Goal: Transaction & Acquisition: Purchase product/service

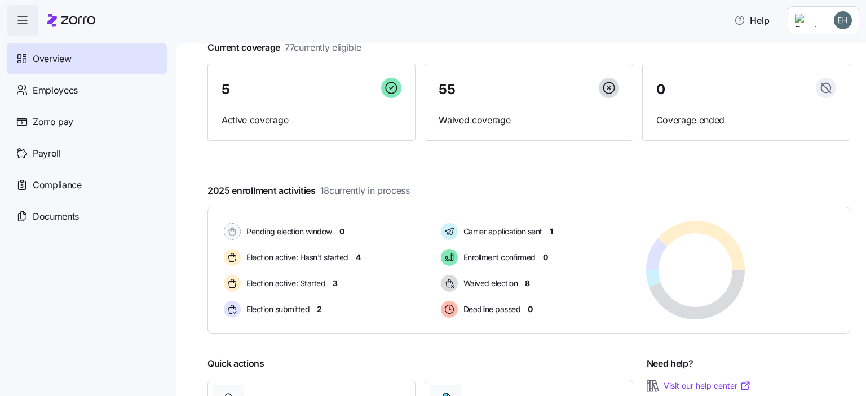
scroll to position [179, 0]
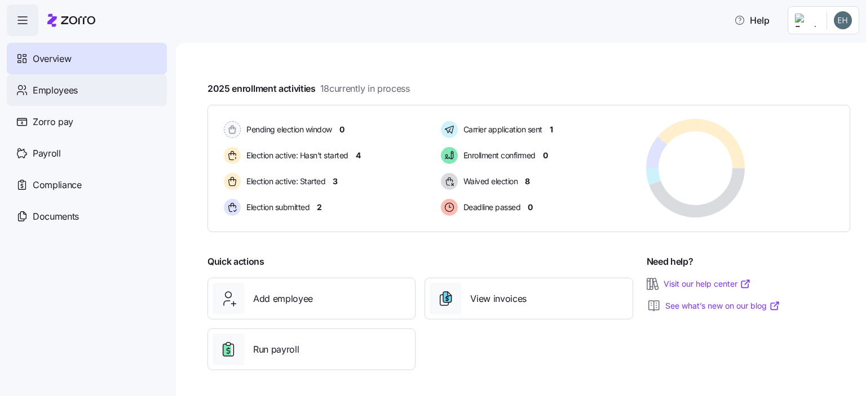
click at [82, 92] on div "Employees" at bounding box center [87, 90] width 160 height 32
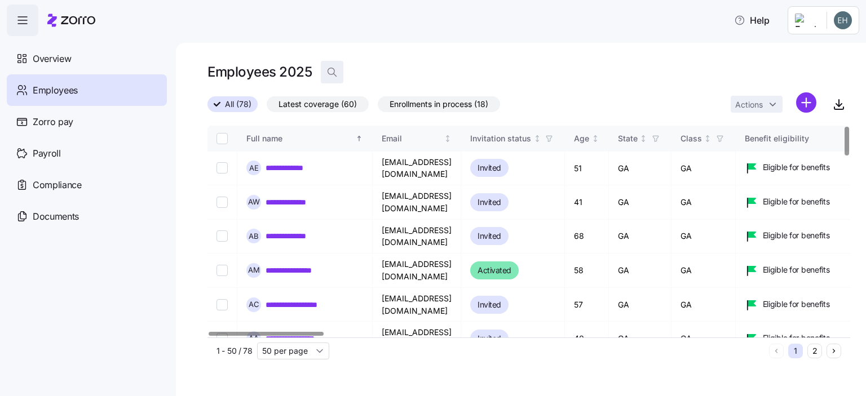
click at [338, 73] on span "button" at bounding box center [331, 71] width 21 height 21
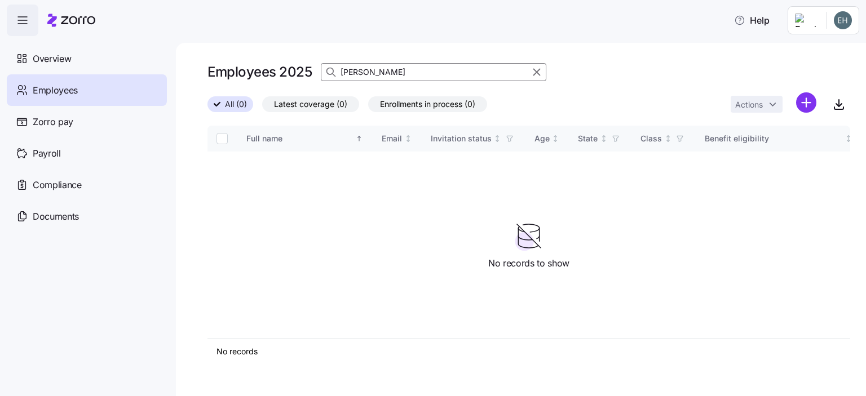
click at [399, 74] on input "[PERSON_NAME]" at bounding box center [433, 72] width 225 height 18
drag, startPoint x: 382, startPoint y: 77, endPoint x: 247, endPoint y: 59, distance: 135.9
click at [250, 62] on div "Employees 2025 [PERSON_NAME]" at bounding box center [528, 72] width 643 height 23
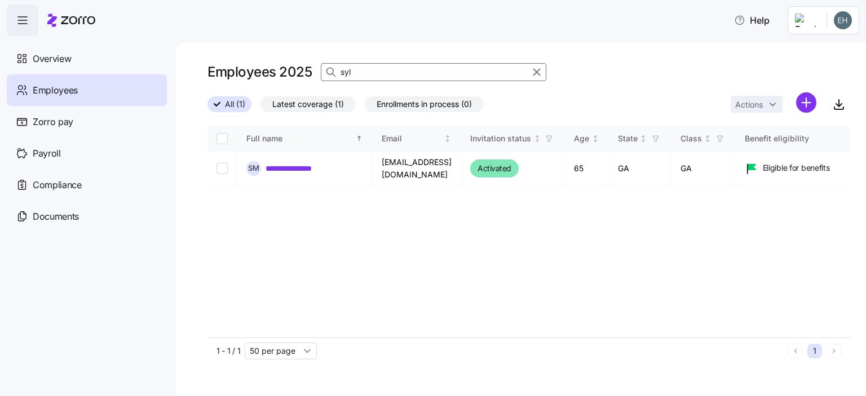
type input "syl"
click at [59, 90] on span "Employees" at bounding box center [55, 90] width 45 height 14
click at [224, 170] on input "Select record 1" at bounding box center [221, 168] width 11 height 11
checkbox input "true"
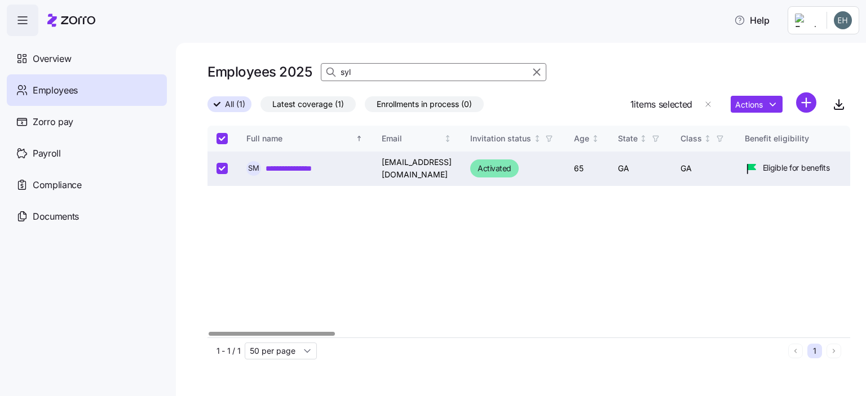
click at [293, 166] on link "**********" at bounding box center [299, 168] width 66 height 11
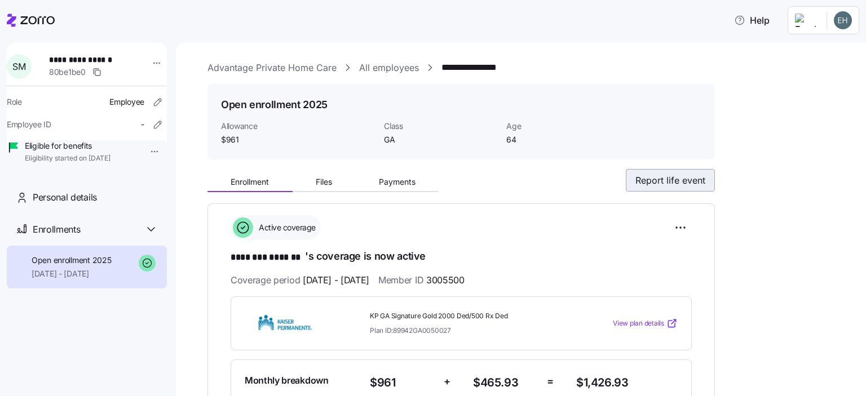
click at [675, 182] on span "Report life event" at bounding box center [670, 181] width 70 height 14
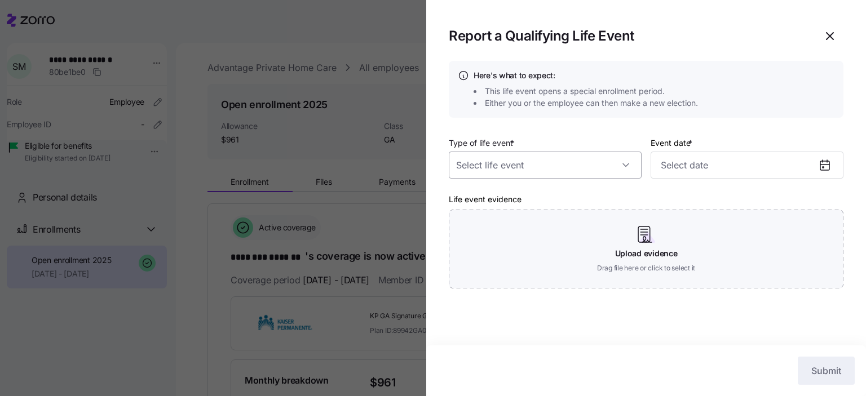
click at [625, 162] on input "Type of life event *" at bounding box center [545, 165] width 193 height 27
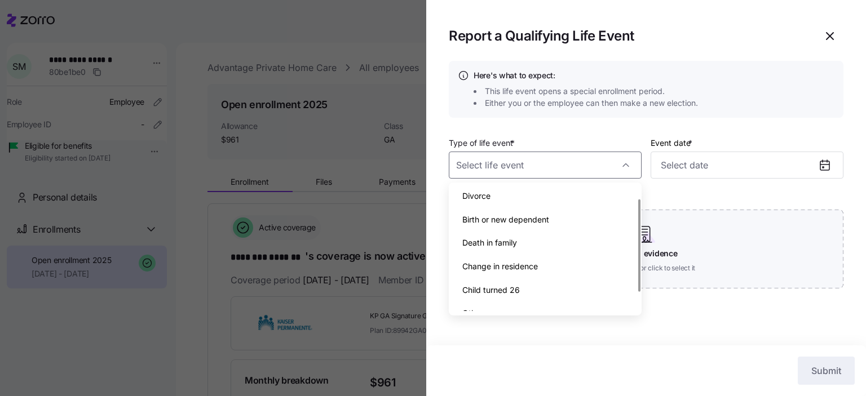
scroll to position [41, 0]
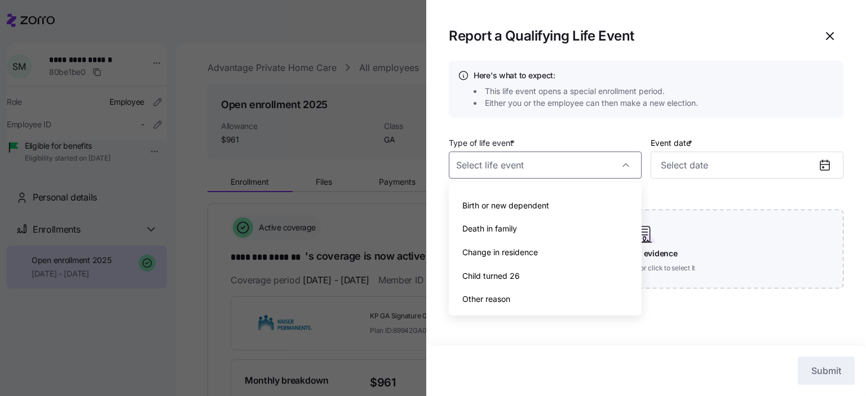
click at [489, 302] on span "Other reason" at bounding box center [486, 299] width 48 height 12
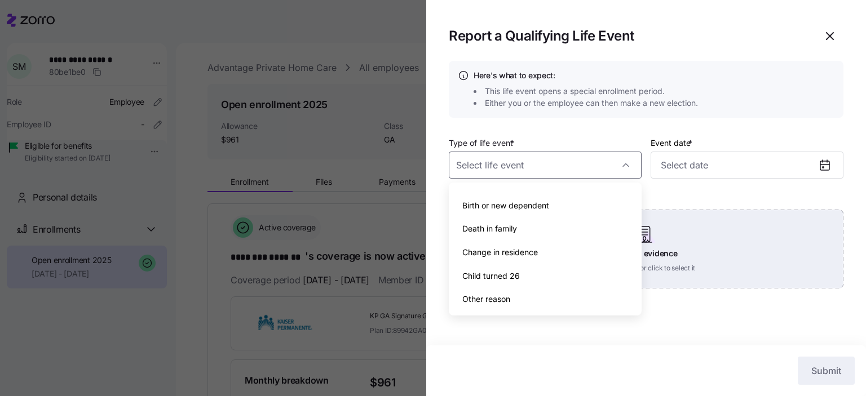
type input "Other reason"
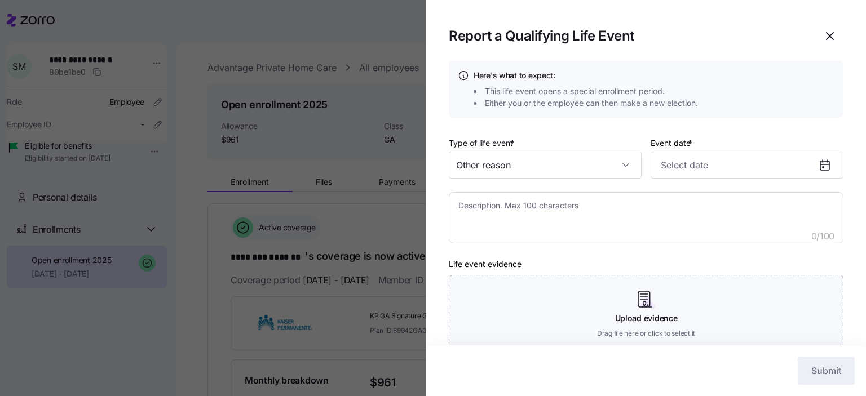
click at [820, 161] on icon at bounding box center [824, 165] width 9 height 9
click at [820, 165] on icon at bounding box center [824, 165] width 9 height 9
click at [509, 223] on textarea at bounding box center [646, 218] width 395 height 52
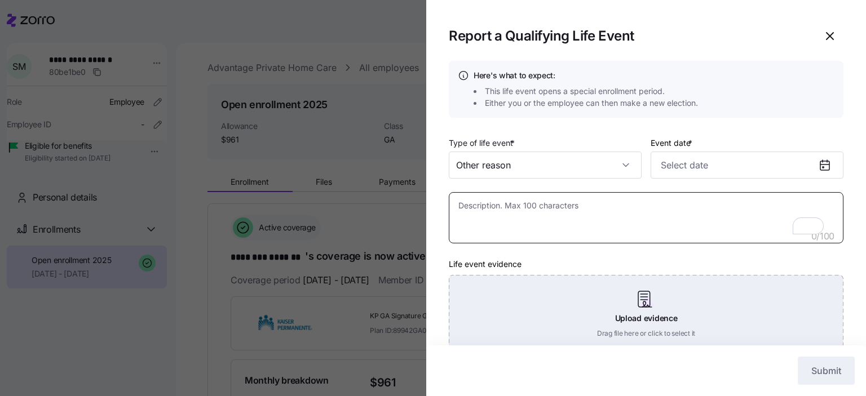
type textarea "x"
type textarea "E"
type textarea "x"
type textarea "Em"
type textarea "x"
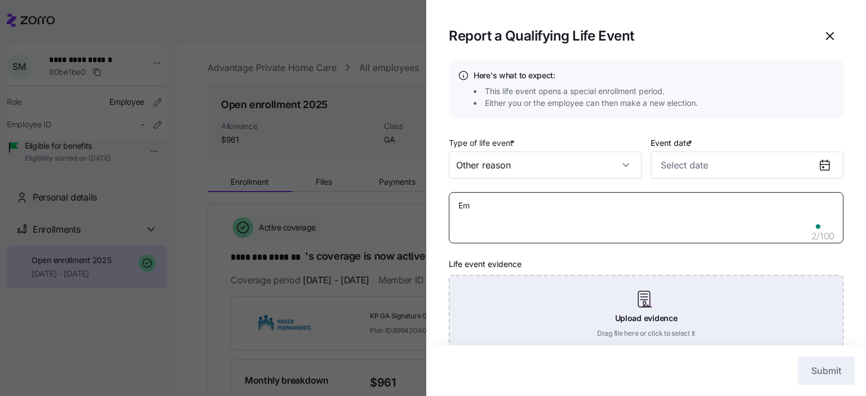
type textarea "Emp"
type textarea "x"
type textarea "Empl"
type textarea "x"
type textarea "Emplo"
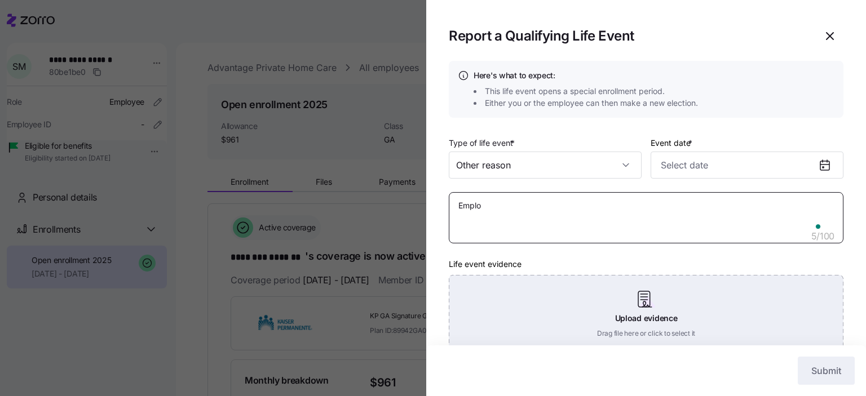
type textarea "x"
type textarea "Employ"
type textarea "x"
type textarea "Employe"
type textarea "x"
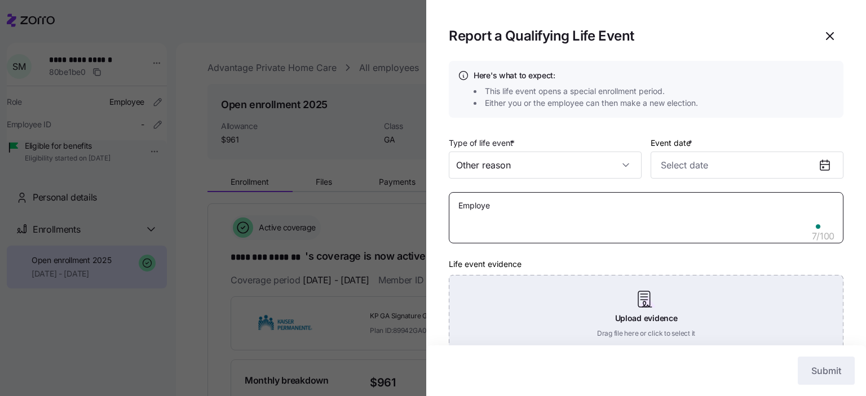
type textarea "Employee"
type textarea "x"
type textarea "Employee"
type textarea "x"
type textarea "Employee r"
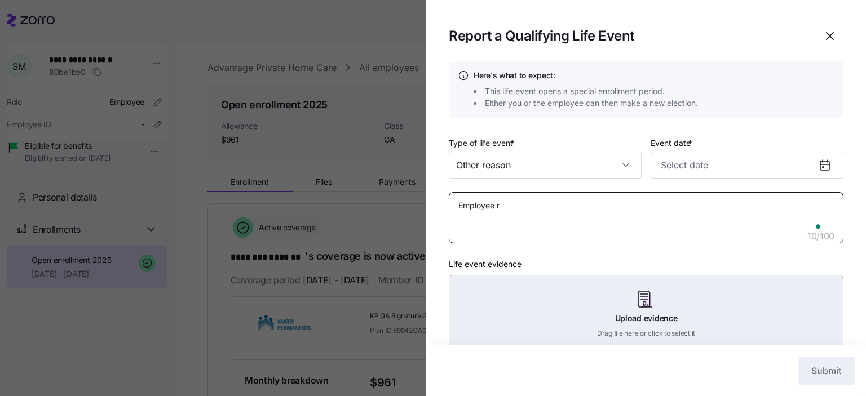
type textarea "x"
type textarea "Employee re"
type textarea "x"
type textarea "Employee rec"
type textarea "x"
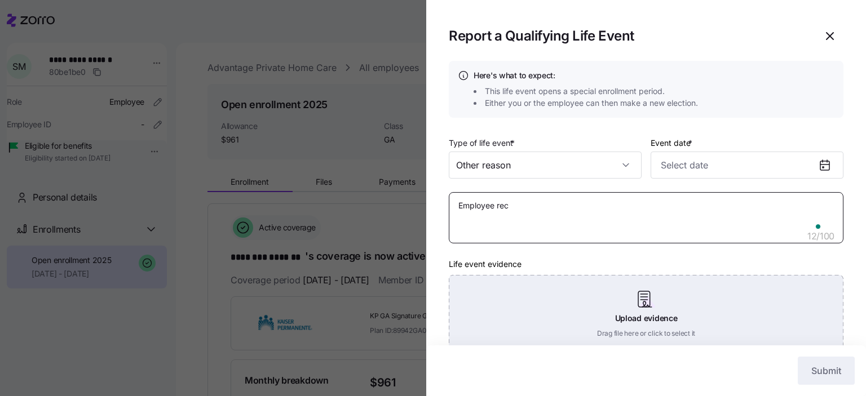
type textarea "Employee rece"
type textarea "x"
type textarea "Employee recei"
type textarea "x"
type textarea "Employee receiv"
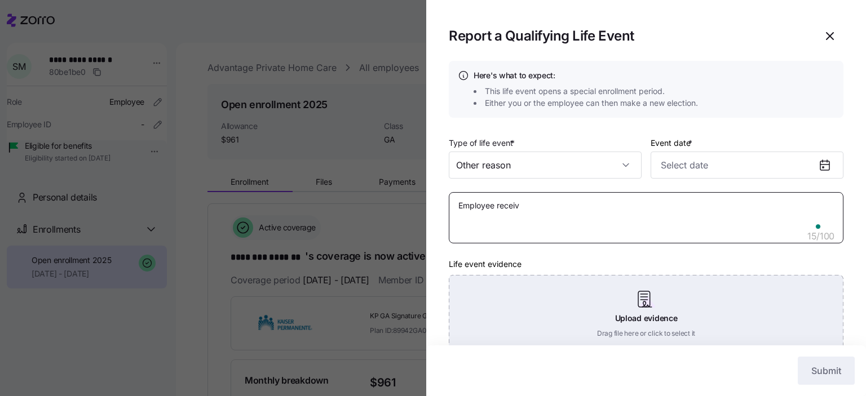
type textarea "x"
type textarea "Employee receive"
type textarea "x"
type textarea "Employee received"
type textarea "x"
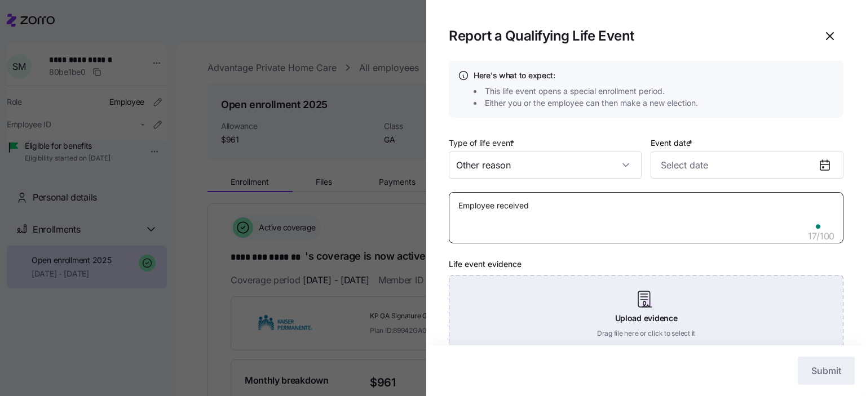
type textarea "Employee received"
type textarea "x"
type textarea "Employee received m"
type textarea "x"
type textarea "Employee received me"
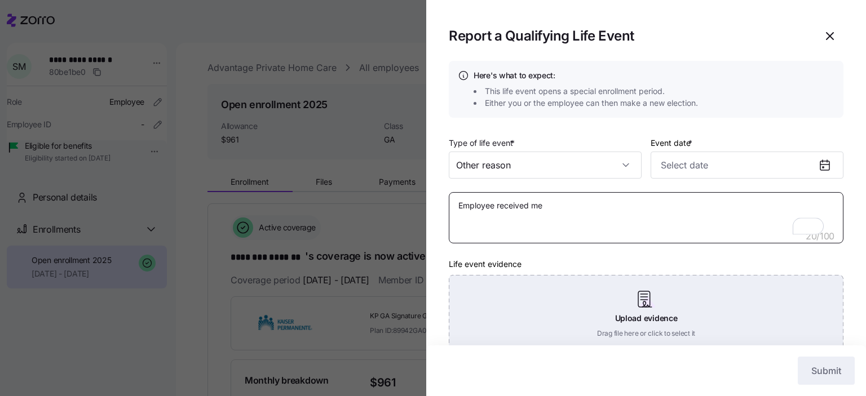
type textarea "x"
type textarea "Employee received m"
type textarea "x"
type textarea "Employee received"
type textarea "x"
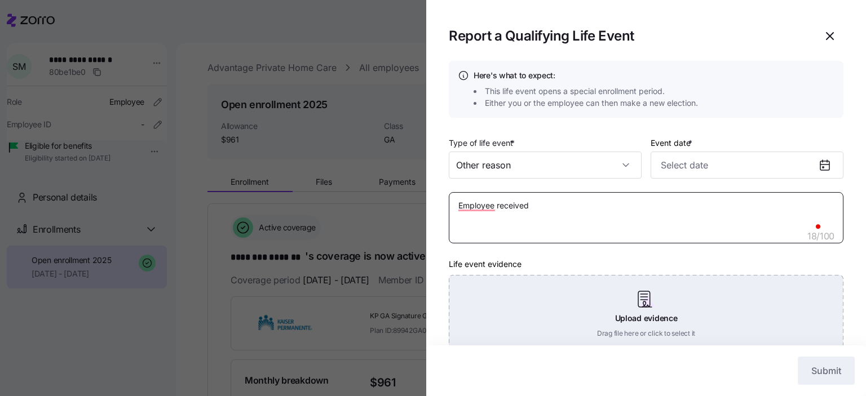
type textarea "Employee received M"
type textarea "x"
type textarea "Employee received Me"
type textarea "x"
type textarea "Employee received Med"
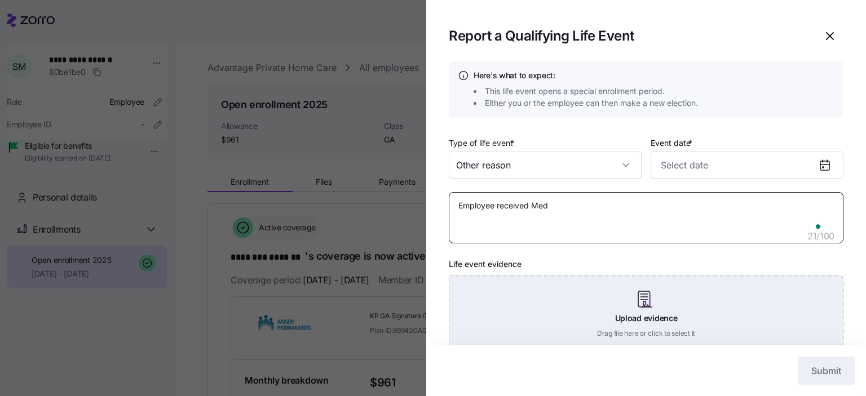
type textarea "x"
type textarea "Employee received Medi"
type textarea "x"
type textarea "Employee received Medic"
type textarea "x"
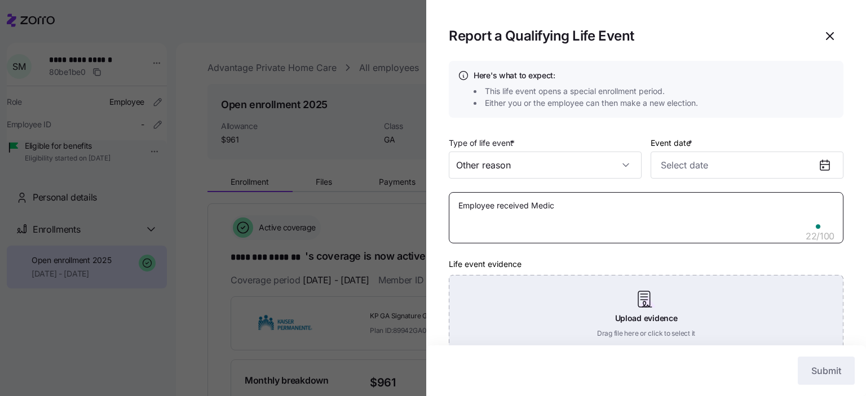
type textarea "Employee received Medica"
type textarea "x"
type textarea "Employee received Medicar"
type textarea "x"
type textarea "Employee received Medicare"
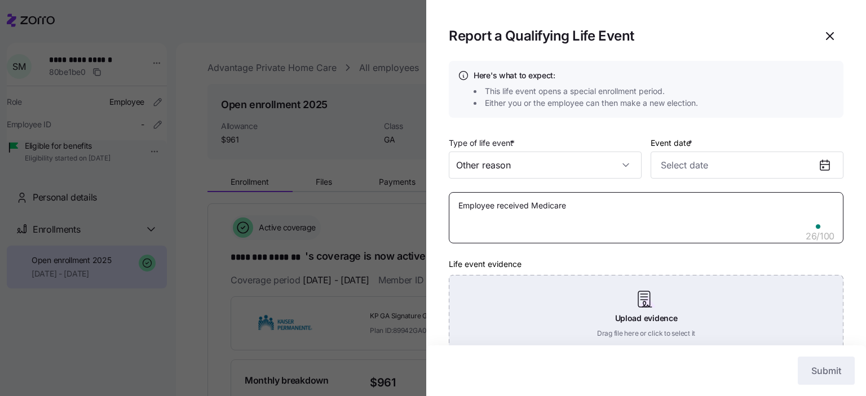
type textarea "x"
type textarea "Employee received Medicare"
type textarea "x"
type textarea "Employee received Medicare b"
type textarea "x"
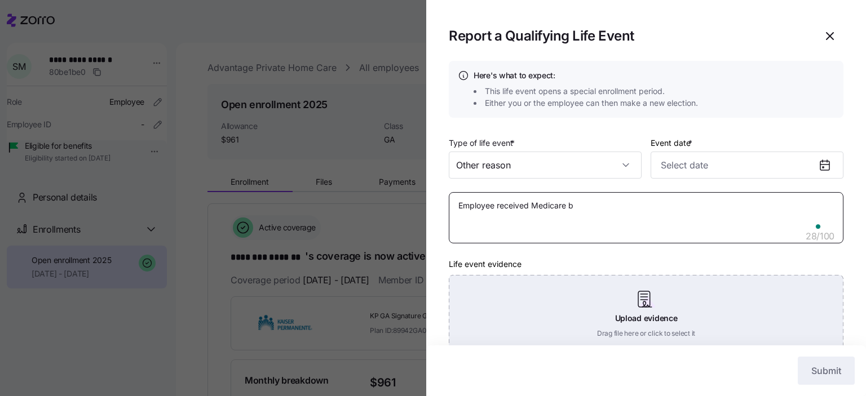
type textarea "Employee received Medicare be"
type textarea "x"
type textarea "Employee received Medicare ben"
type textarea "x"
type textarea "Employee received Medicare bene"
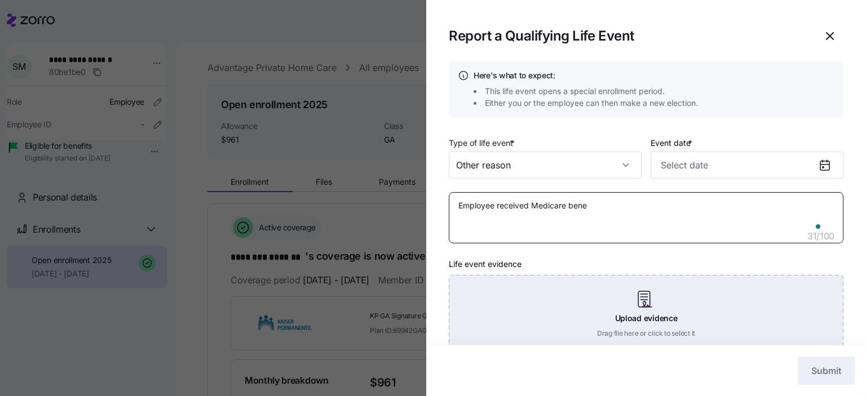
type textarea "x"
type textarea "Employee received Medicare benef"
type textarea "x"
type textarea "Employee received Medicare benefi"
type textarea "x"
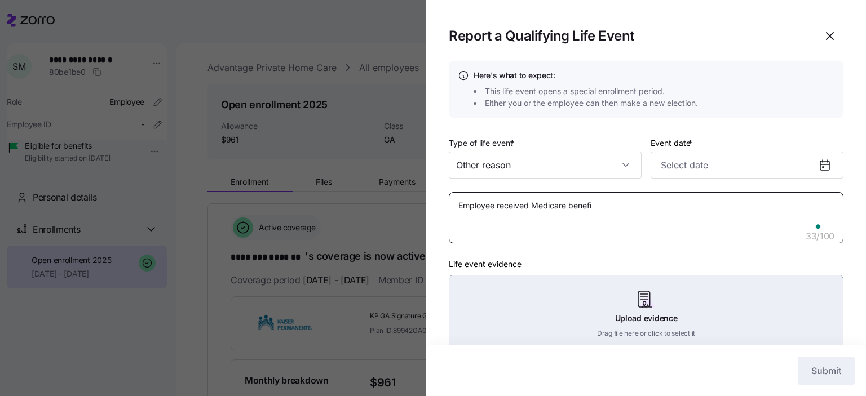
type textarea "Employee received Medicare benefil"
type textarea "x"
type textarea "Employee received Medicare benefi"
type textarea "x"
type textarea "Employee received Medicare benefit"
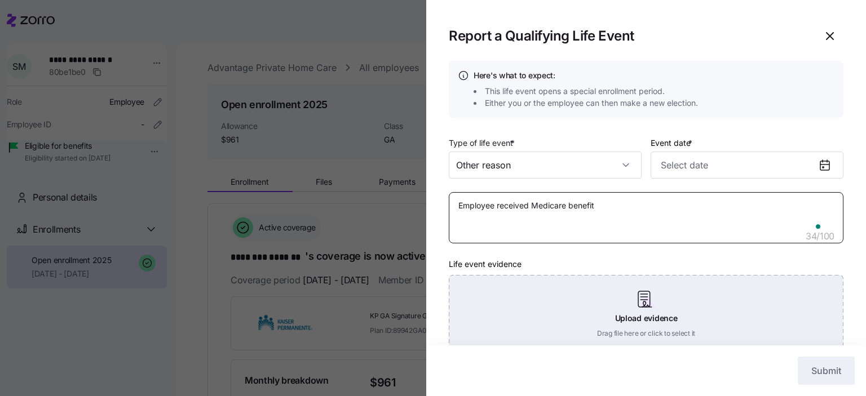
type textarea "x"
type textarea "Employee received Medicare benefits"
type textarea "x"
type textarea "Employee received Medicare benefits"
type textarea "x"
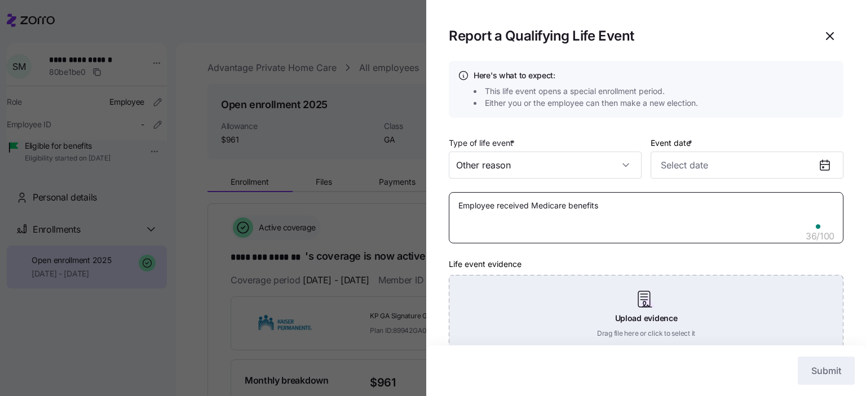
type textarea "Employee received Medicare benefits n"
type textarea "x"
type textarea "Employee received Medicare benefits no"
type textarea "x"
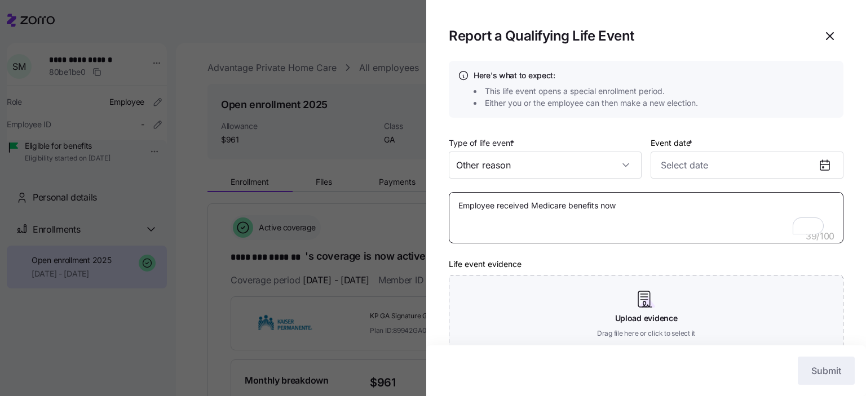
type textarea "Employee received Medicare benefits now"
click at [820, 167] on icon at bounding box center [824, 165] width 9 height 9
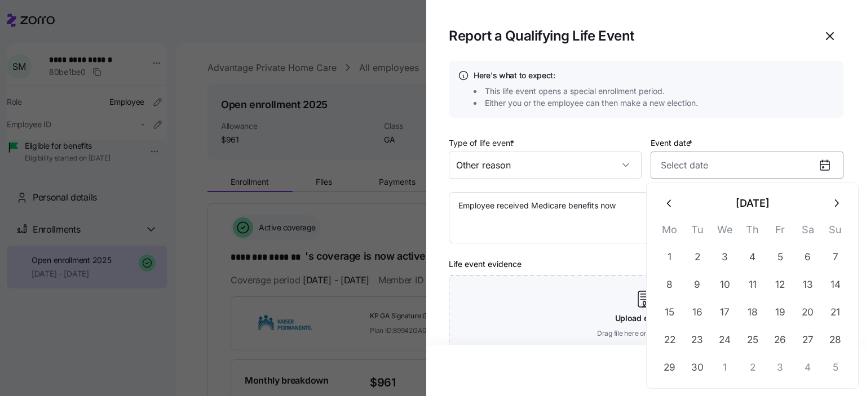
click at [704, 165] on input "Event date *" at bounding box center [747, 165] width 193 height 27
click at [749, 258] on button "4" at bounding box center [752, 257] width 27 height 27
type input "[DATE]"
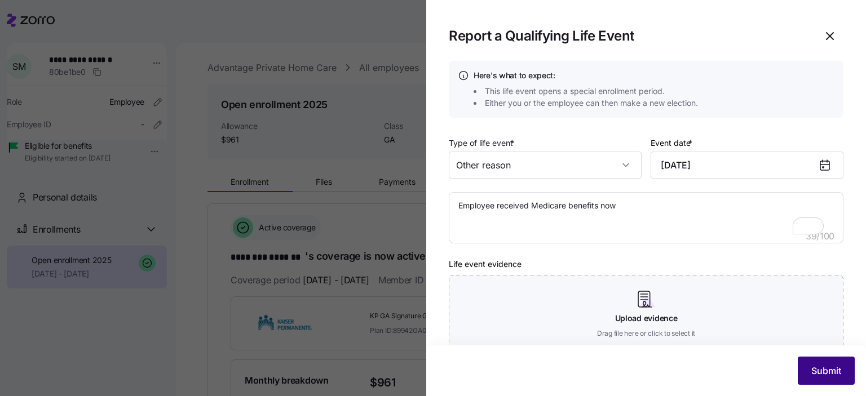
click at [819, 376] on span "Submit" at bounding box center [826, 371] width 30 height 14
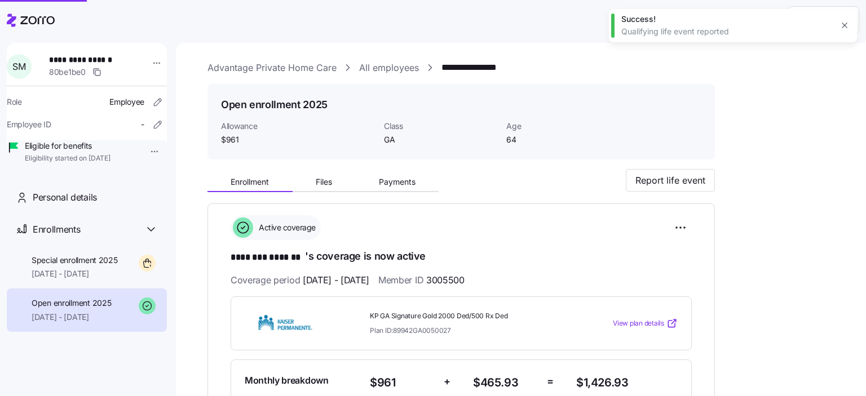
type textarea "x"
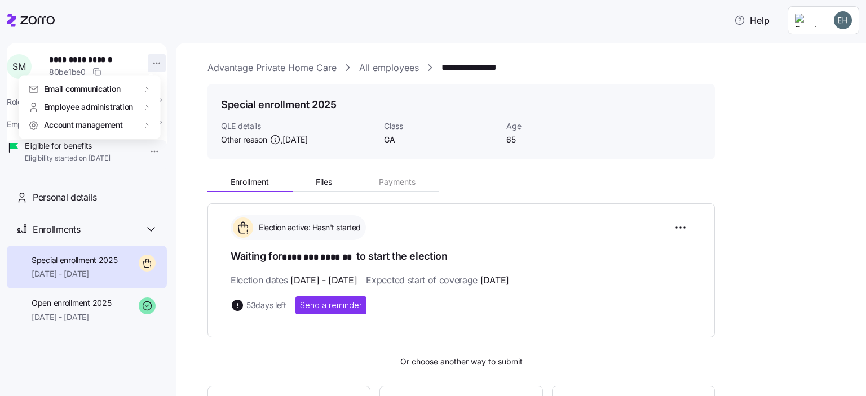
click at [145, 60] on html "**********" at bounding box center [433, 195] width 866 height 390
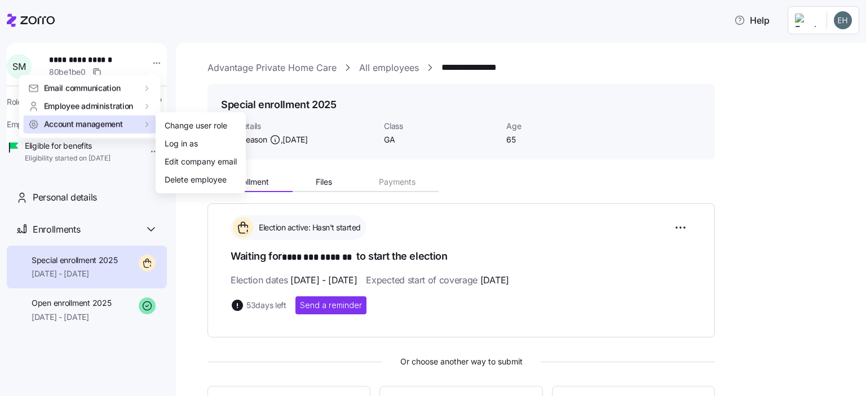
click at [144, 123] on icon at bounding box center [146, 124] width 9 height 9
click at [99, 123] on span "Account management" at bounding box center [83, 124] width 79 height 11
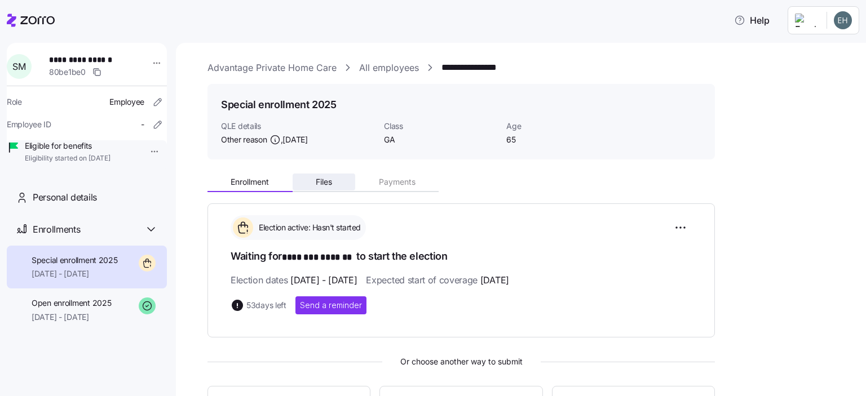
click at [324, 180] on html "**********" at bounding box center [433, 195] width 866 height 390
click at [324, 180] on span "Files" at bounding box center [324, 182] width 16 height 8
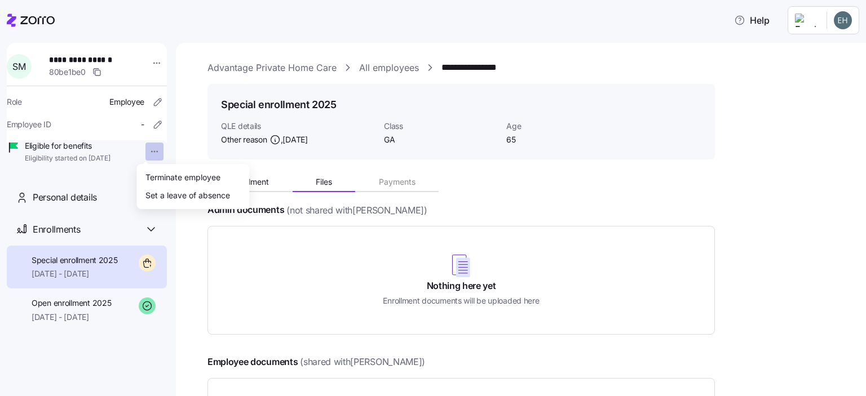
click at [145, 149] on html "**********" at bounding box center [433, 195] width 866 height 390
click at [202, 197] on div "Set a leave of absence" at bounding box center [187, 195] width 85 height 12
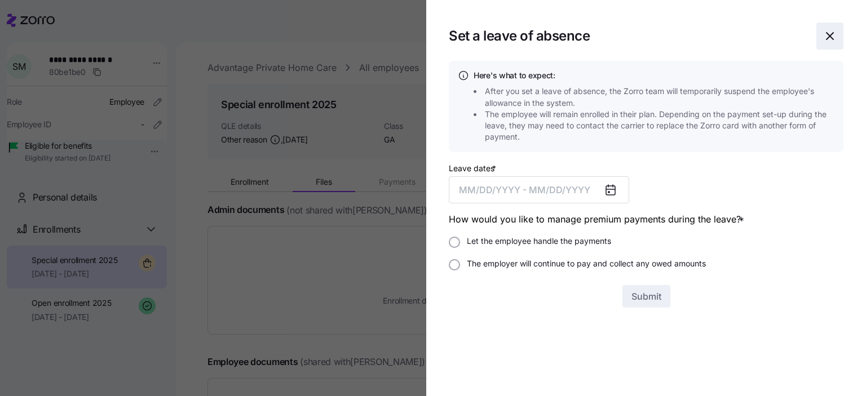
click at [829, 37] on icon "button" at bounding box center [829, 36] width 7 height 7
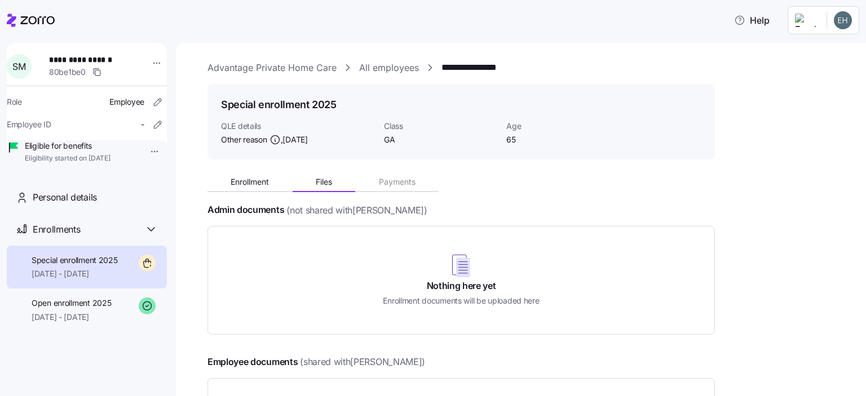
click at [146, 153] on html "**********" at bounding box center [433, 195] width 866 height 390
click at [33, 22] on html "**********" at bounding box center [433, 195] width 866 height 390
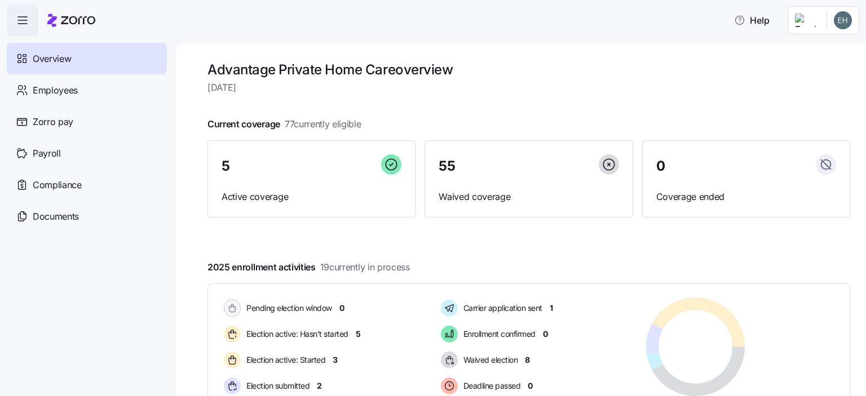
click at [20, 22] on icon "button" at bounding box center [23, 21] width 14 height 14
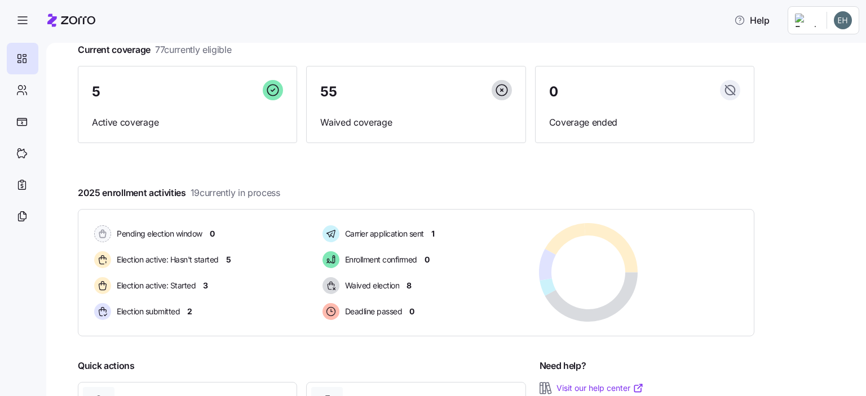
scroll to position [179, 0]
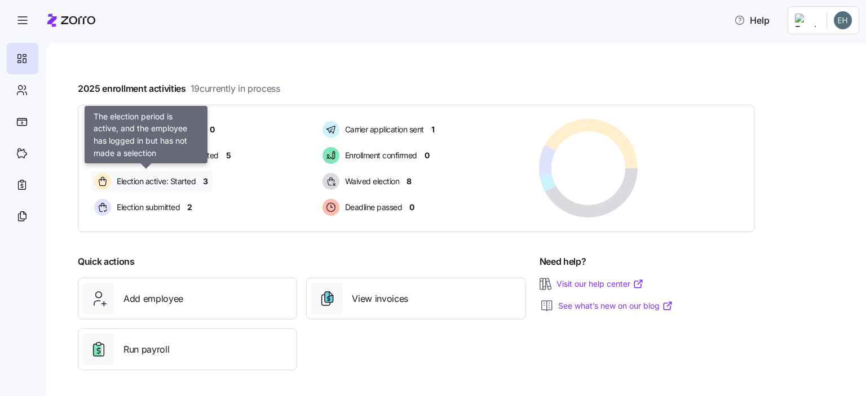
click at [196, 182] on div "Election active: Started" at bounding box center [146, 181] width 109 height 21
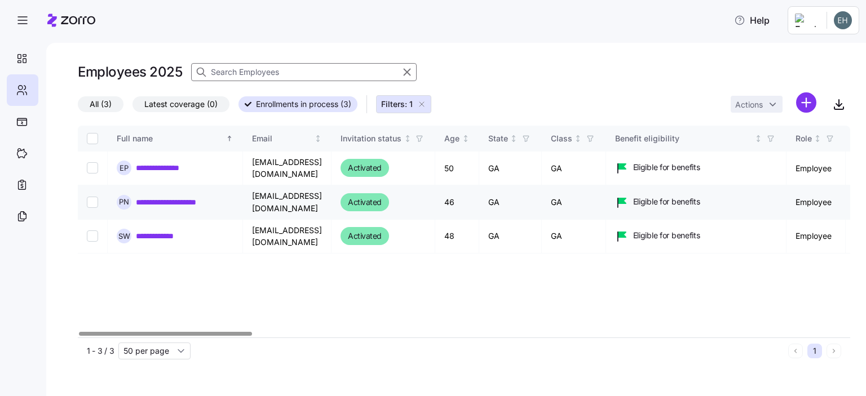
click at [92, 197] on input "Select record 2" at bounding box center [92, 202] width 11 height 11
checkbox input "true"
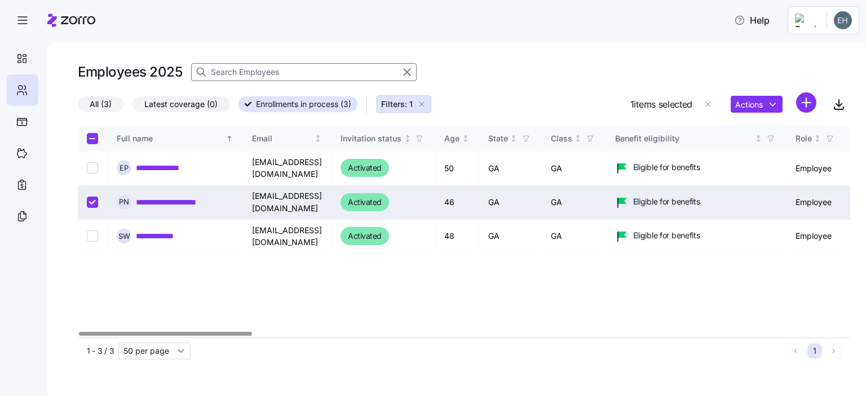
click at [153, 197] on link "**********" at bounding box center [175, 202] width 78 height 11
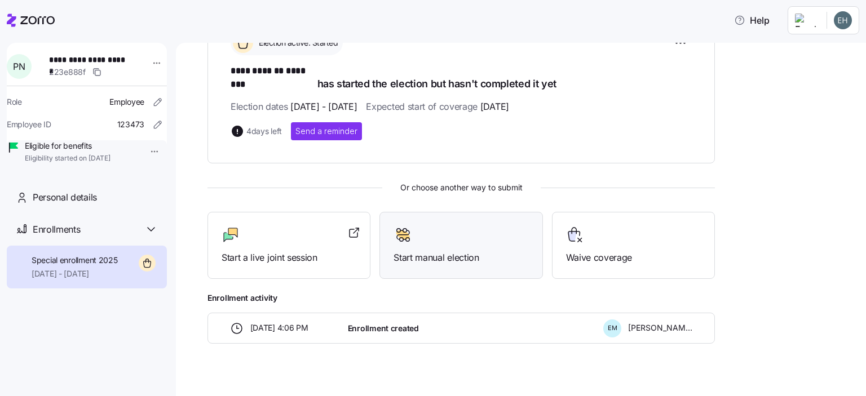
scroll to position [188, 0]
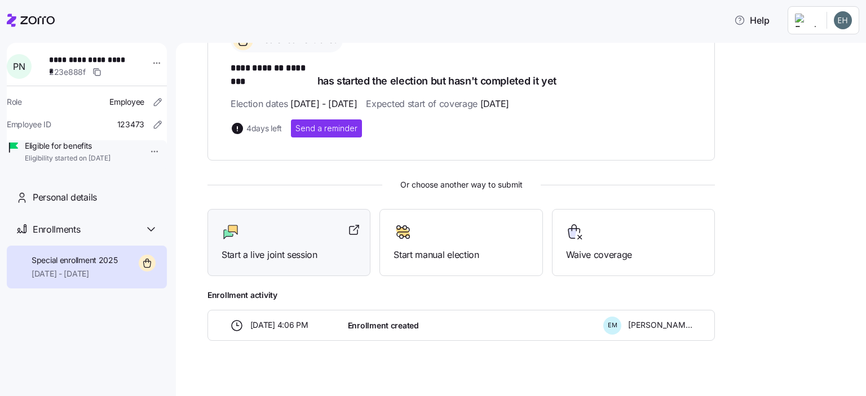
click at [297, 248] on span "Start a live joint session" at bounding box center [289, 255] width 135 height 14
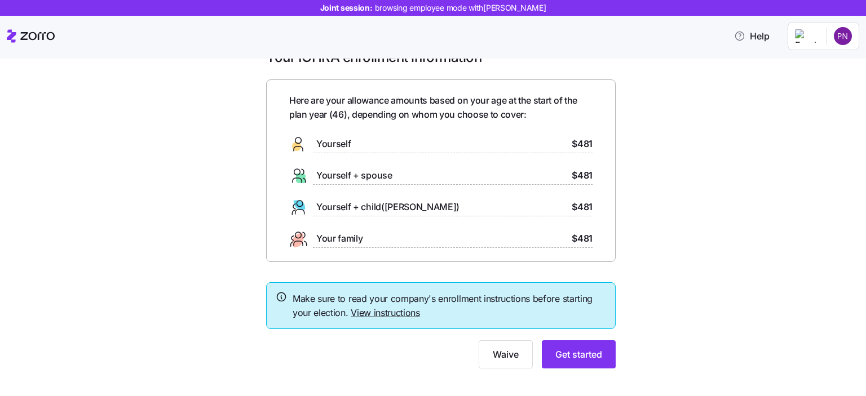
scroll to position [41, 0]
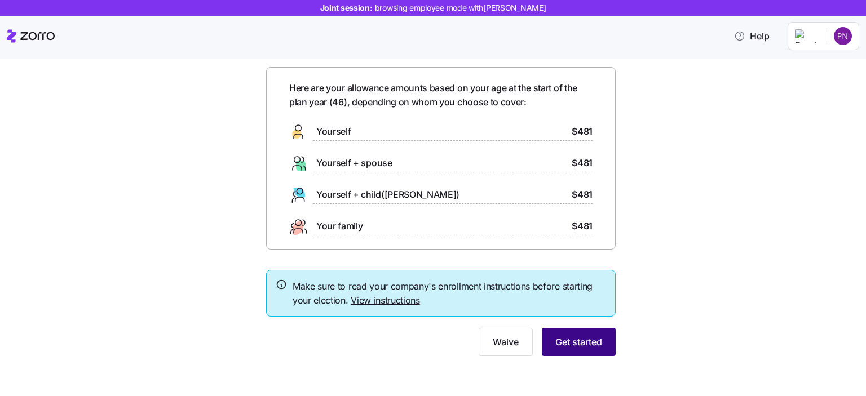
click at [581, 338] on span "Get started" at bounding box center [578, 342] width 47 height 14
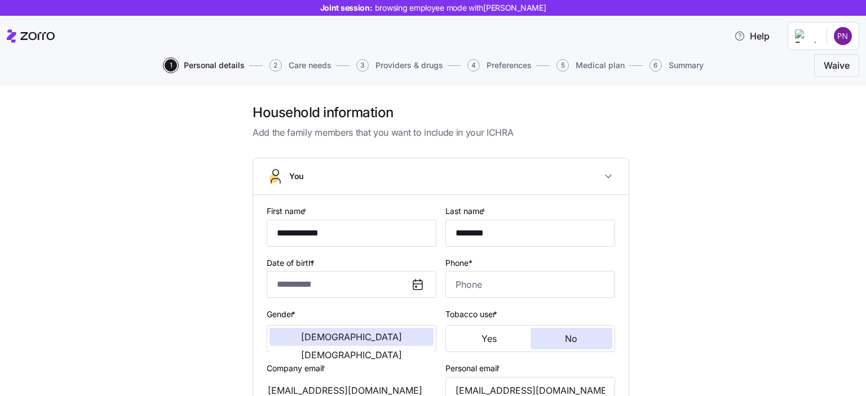
type input "**********"
type input "********"
type input "[EMAIL_ADDRESS][DOMAIN_NAME]"
type input "**********"
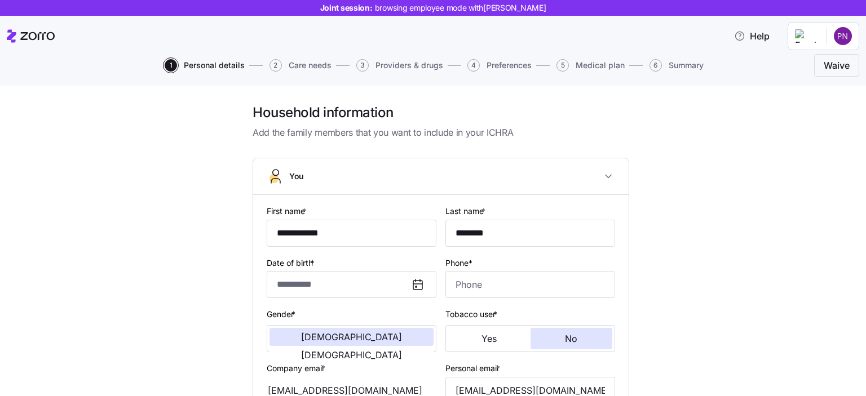
checkbox input "true"
type input "**********"
type input "(943) 212-6583"
type input "Other"
type input "Single"
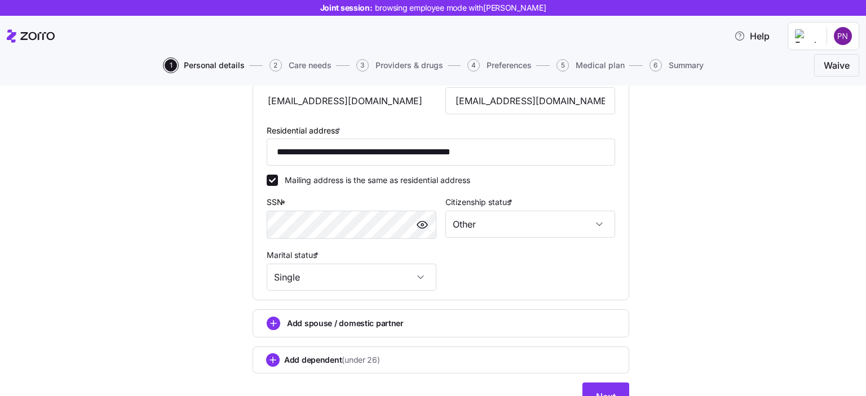
scroll to position [343, 0]
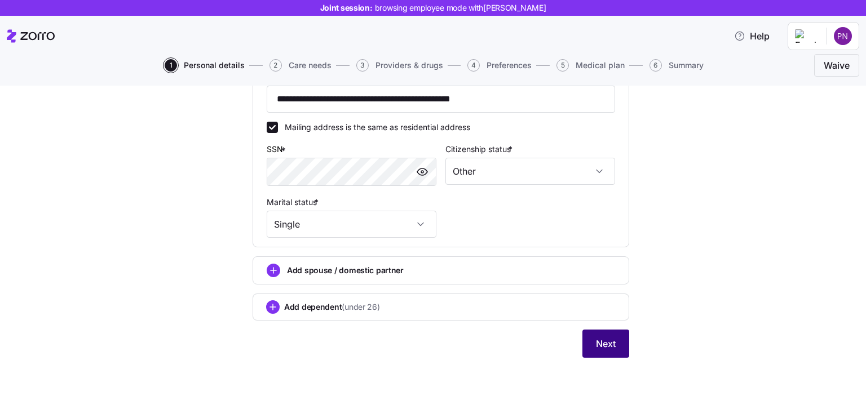
click at [608, 342] on span "Next" at bounding box center [606, 344] width 20 height 14
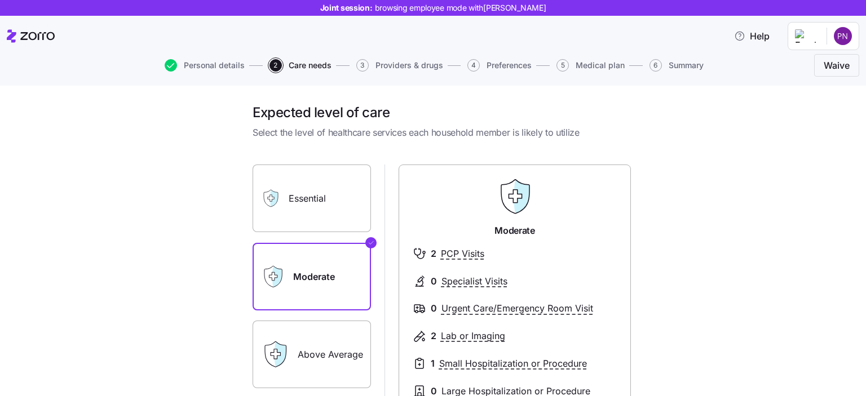
click at [312, 200] on label "Essential" at bounding box center [312, 199] width 118 height 68
click at [0, 0] on input "Essential" at bounding box center [0, 0] width 0 height 0
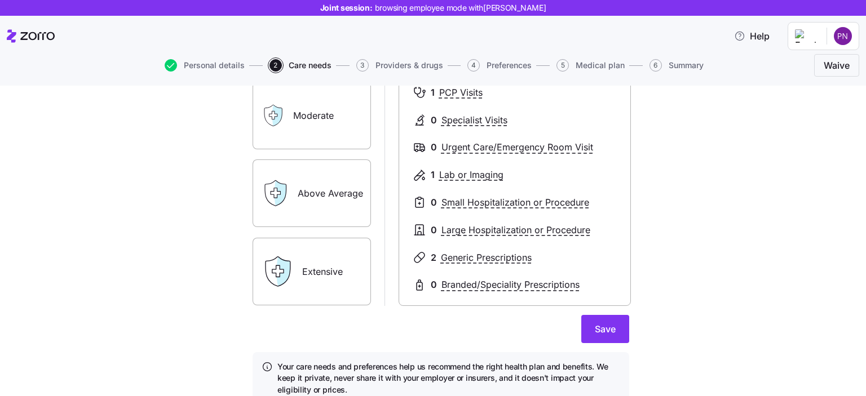
scroll to position [97, 0]
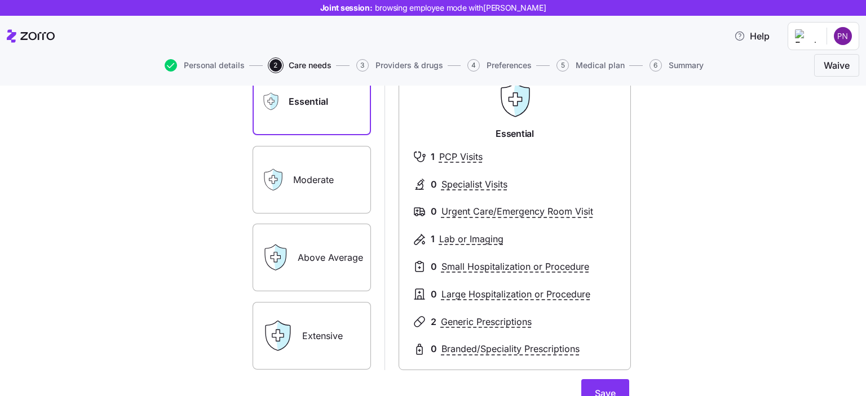
click at [315, 192] on label "Moderate" at bounding box center [312, 180] width 118 height 68
click at [0, 0] on input "Moderate" at bounding box center [0, 0] width 0 height 0
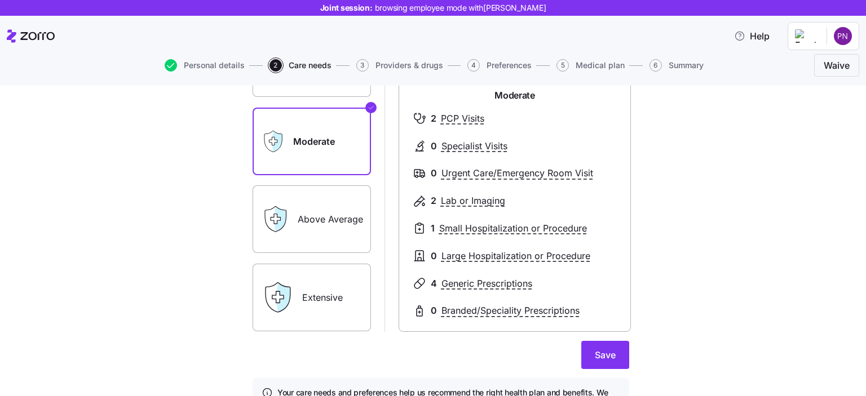
scroll to position [210, 0]
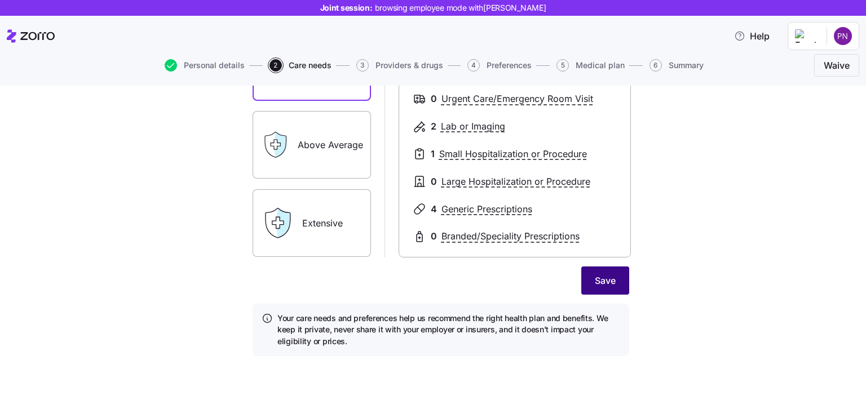
click at [602, 282] on span "Save" at bounding box center [605, 281] width 21 height 14
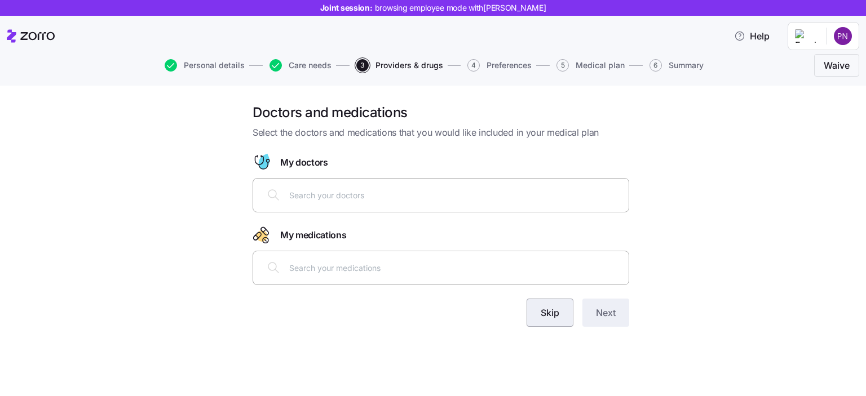
click at [547, 315] on span "Skip" at bounding box center [550, 313] width 19 height 14
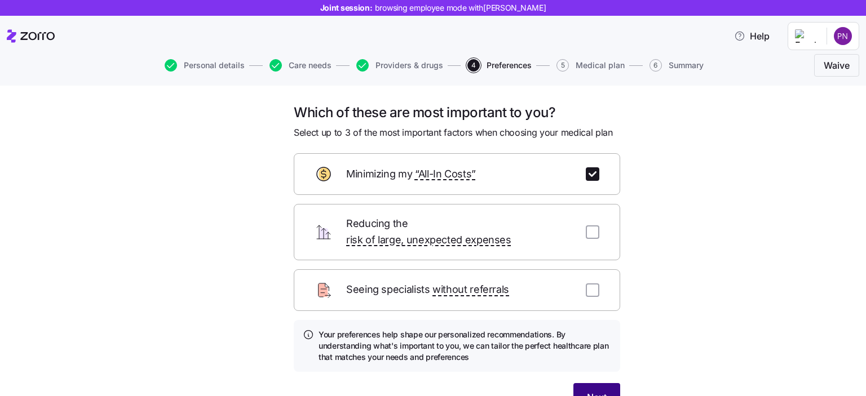
click at [598, 391] on span "Next" at bounding box center [597, 398] width 20 height 14
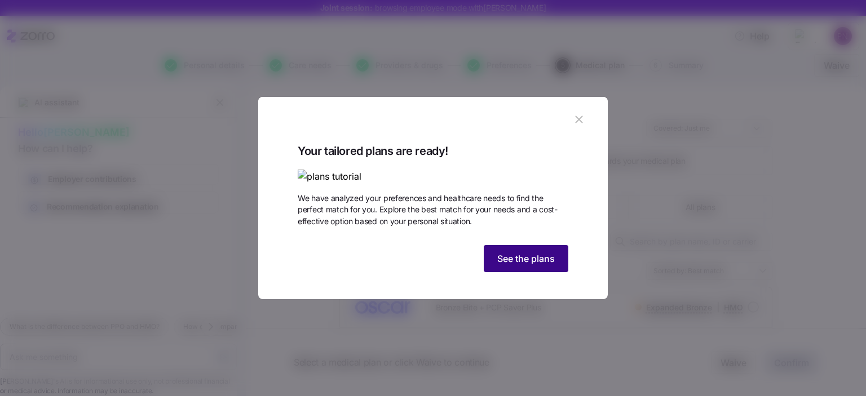
click at [518, 266] on span "See the plans" at bounding box center [526, 259] width 58 height 14
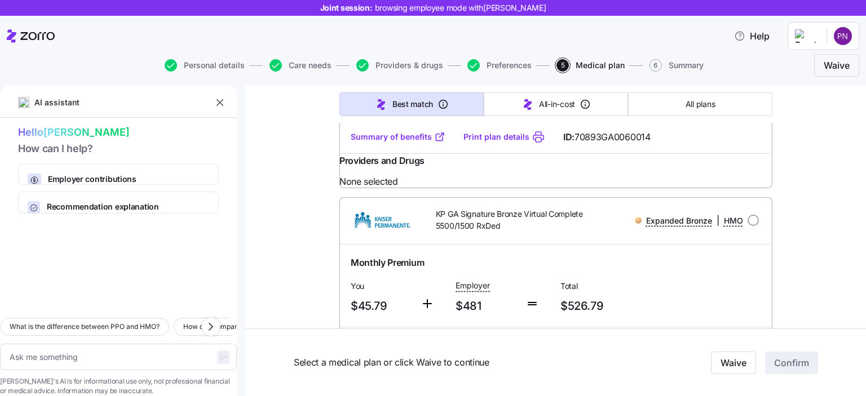
scroll to position [6878, 0]
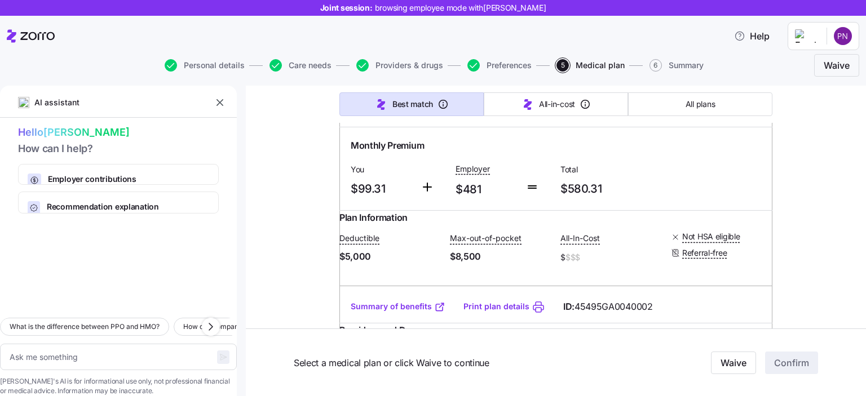
scroll to position [8174, 0]
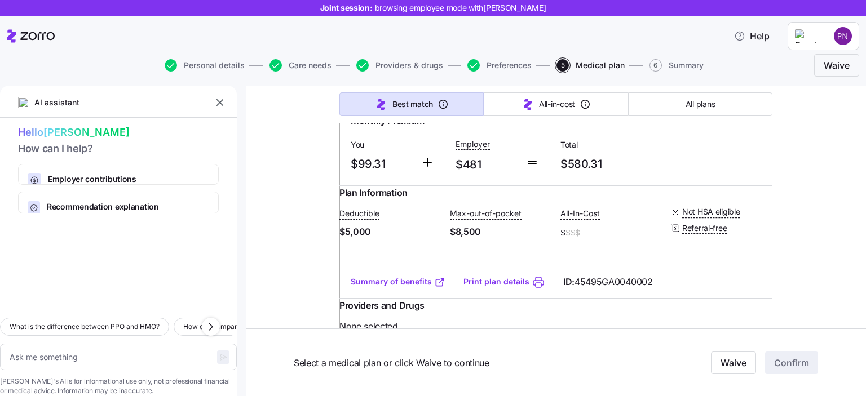
scroll to position [8061, 0]
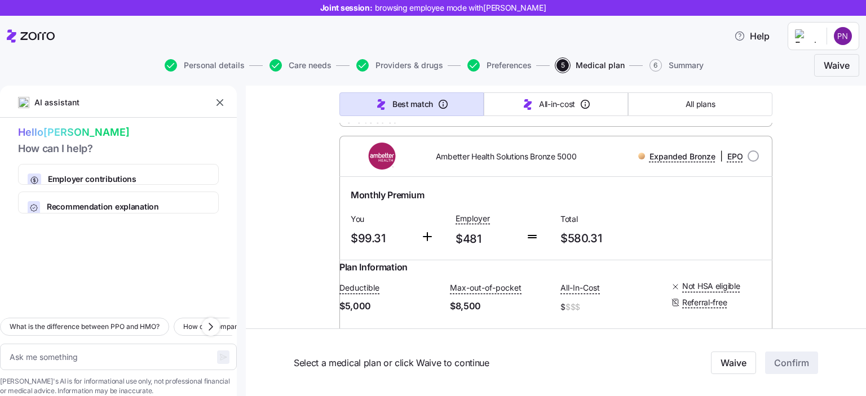
drag, startPoint x: 524, startPoint y: 152, endPoint x: 361, endPoint y: 136, distance: 164.2
drag, startPoint x: 533, startPoint y: 157, endPoint x: 516, endPoint y: 151, distance: 18.5
drag, startPoint x: 497, startPoint y: 144, endPoint x: 428, endPoint y: 132, distance: 69.7
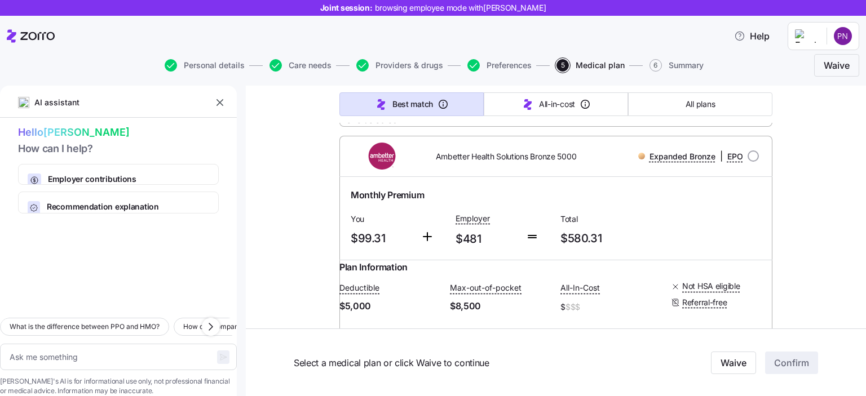
copy span "KP GA Signature Bronze Virtual Complete 5500/1500 RxDed"
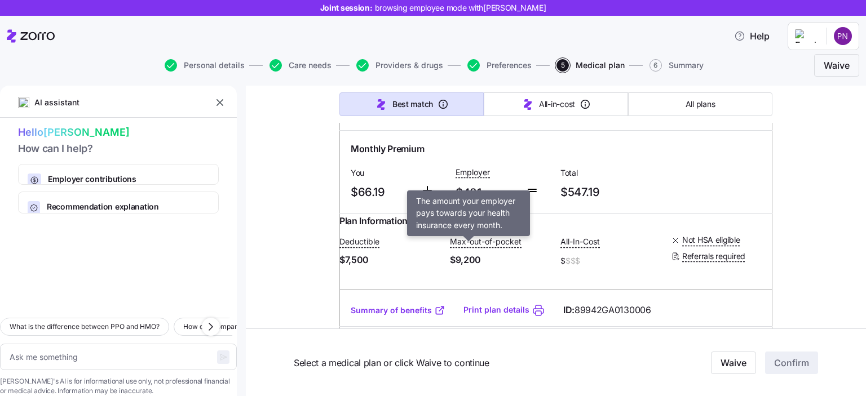
scroll to position [9076, 0]
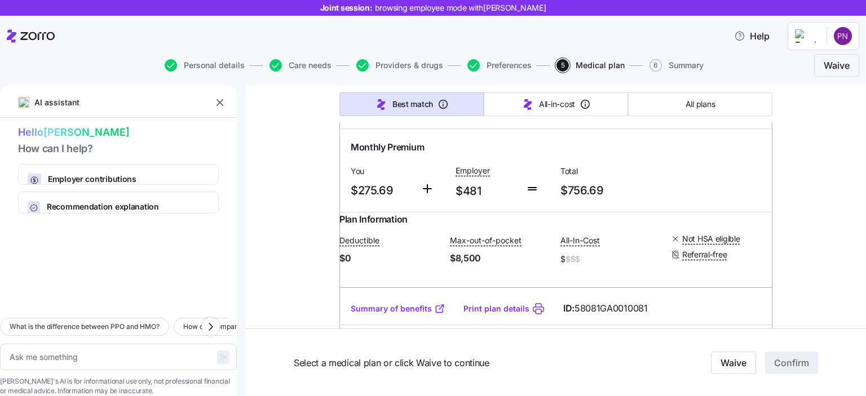
scroll to position [10373, 0]
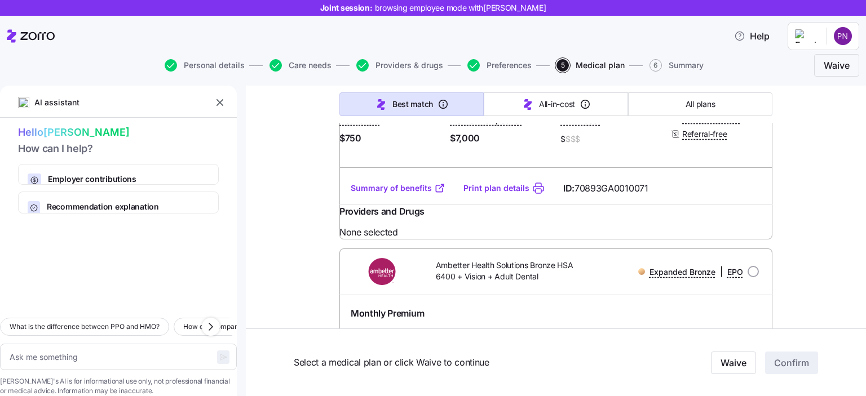
scroll to position [0, 0]
click at [216, 98] on icon "button" at bounding box center [219, 102] width 11 height 11
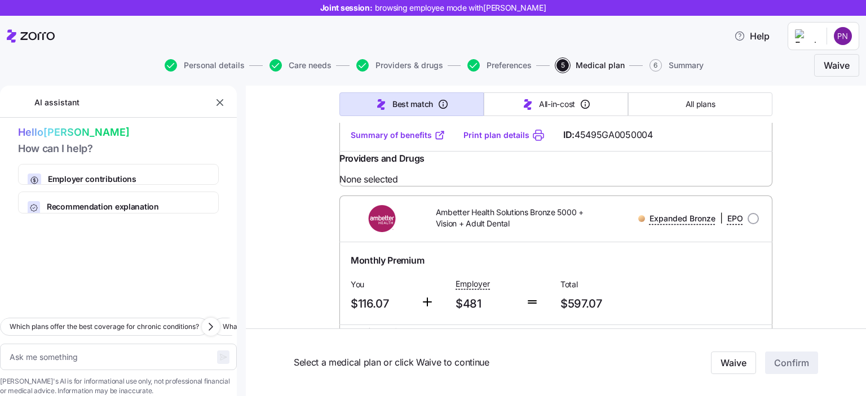
scroll to position [12628, 0]
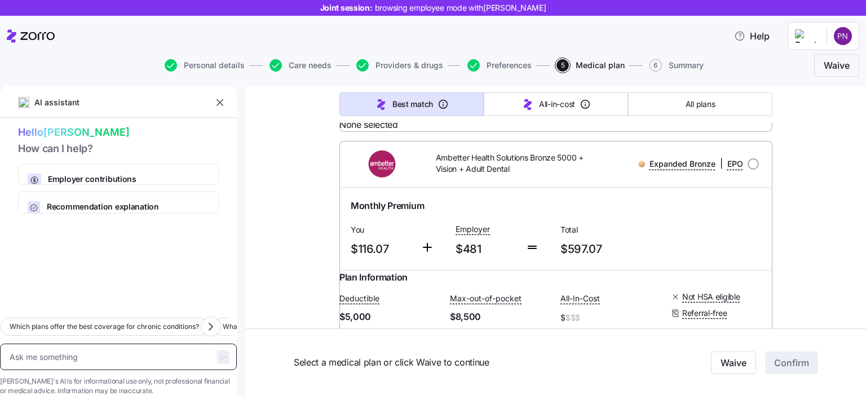
click at [54, 344] on textarea at bounding box center [118, 357] width 237 height 27
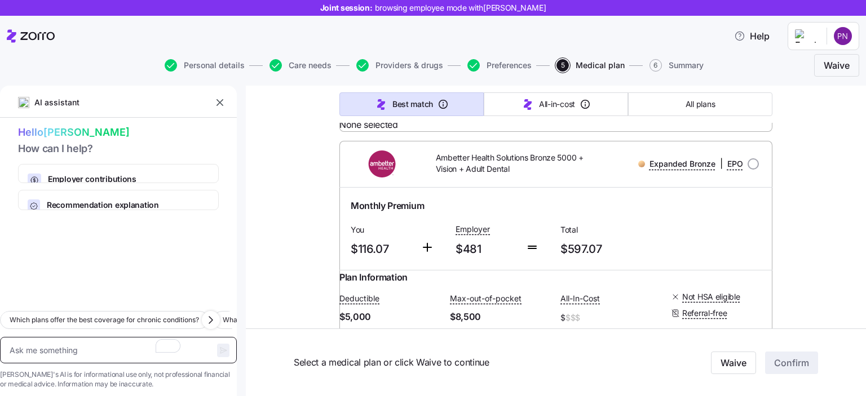
type textarea "x"
type textarea "s"
type textarea "x"
type textarea "sh"
type textarea "x"
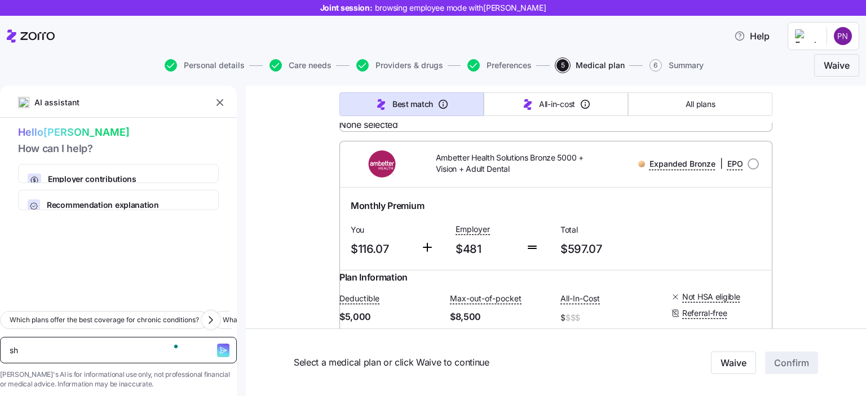
type textarea "sho"
type textarea "x"
type textarea "show"
type textarea "x"
type textarea "show"
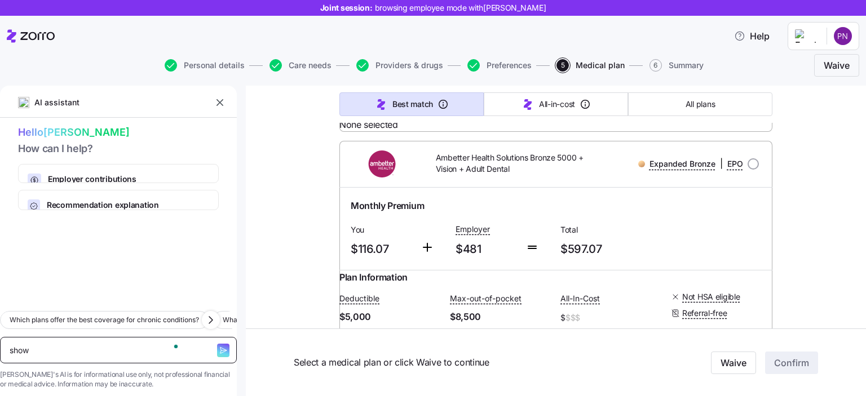
type textarea "x"
type textarea "show p"
type textarea "x"
type textarea "show pl"
type textarea "x"
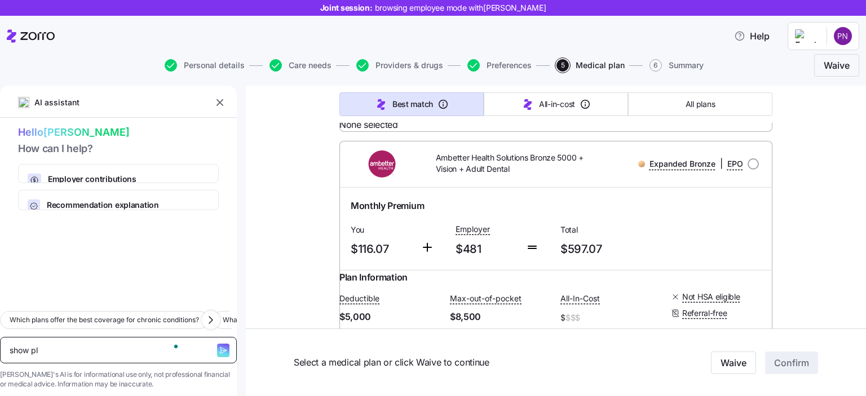
type textarea "show pla"
type textarea "x"
type textarea "show plan"
type textarea "x"
type textarea "show plans"
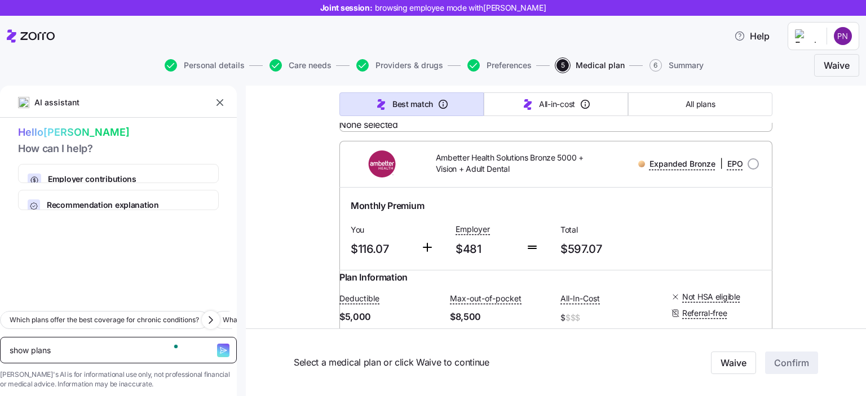
type textarea "x"
type textarea "show plans"
type textarea "x"
type textarea "show plans t"
type textarea "x"
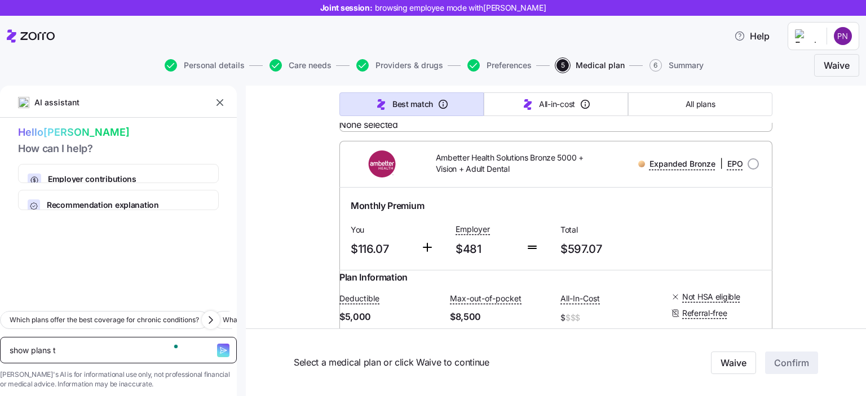
type textarea "show plans th"
type textarea "x"
type textarea "show plans tha"
type textarea "x"
type textarea "show plans that"
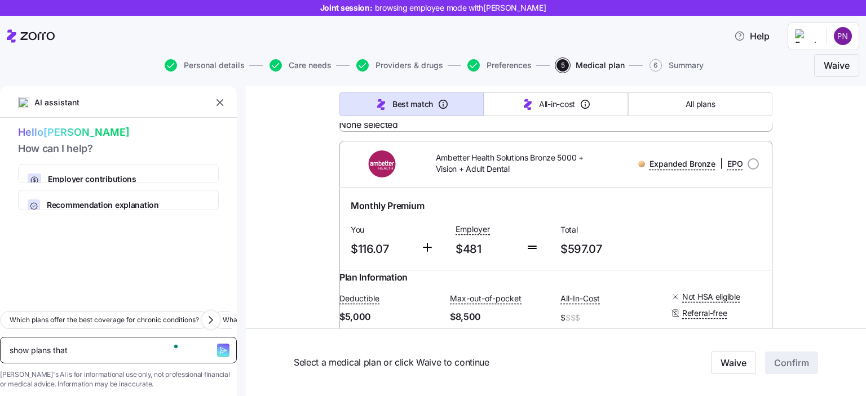
type textarea "x"
type textarea "show plans that"
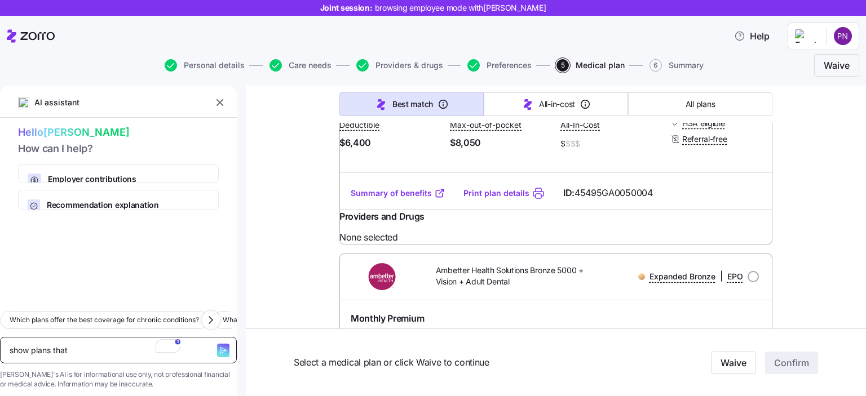
scroll to position [12515, 0]
type textarea "x"
type textarea "show plans that w"
type textarea "x"
type textarea "show plans that wi"
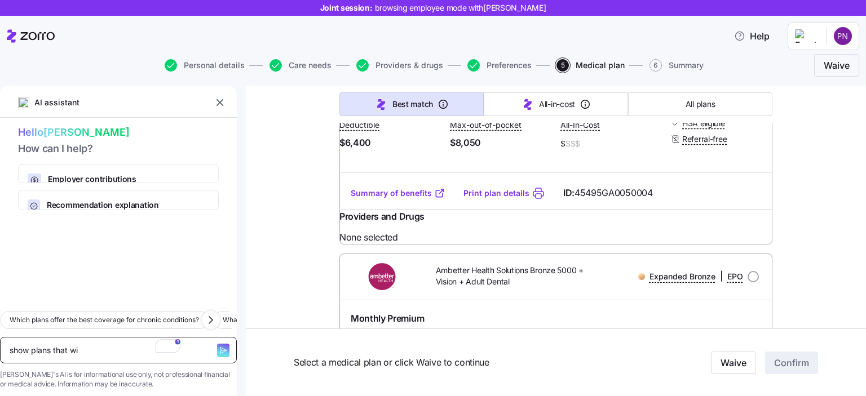
type textarea "x"
type textarea "show plans that wit"
type textarea "x"
type textarea "show plans that with"
type textarea "x"
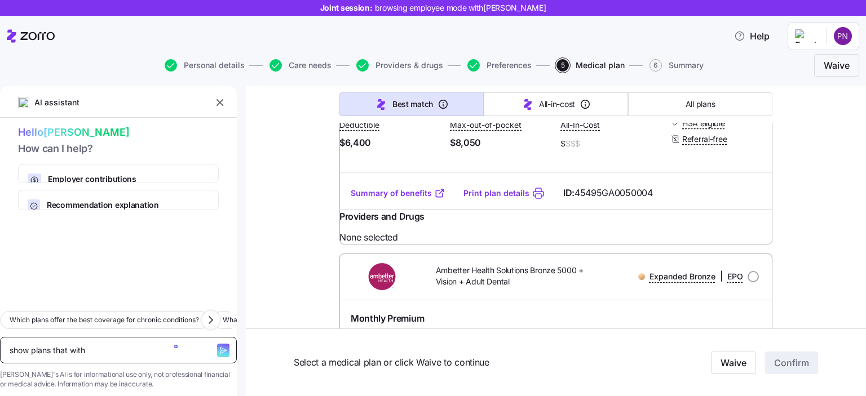
type textarea "show plans that with"
type textarea "x"
type textarea "show plans that with n"
type textarea "x"
type textarea "show plans that with no"
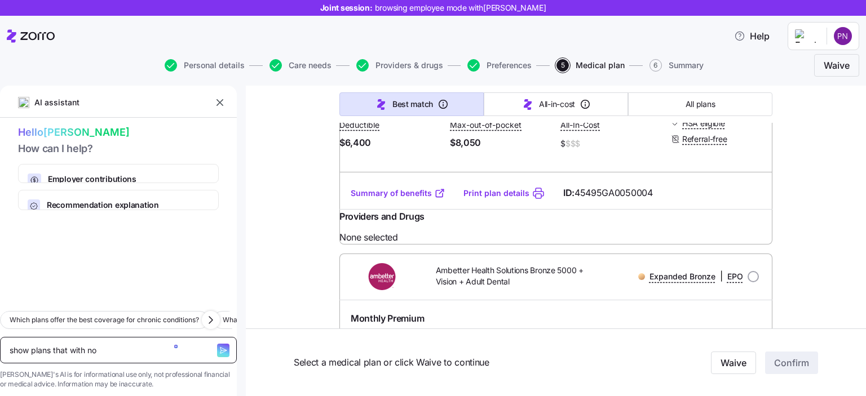
type textarea "x"
type textarea "show plans that with no"
type textarea "x"
type textarea "show plans that with no m"
type textarea "x"
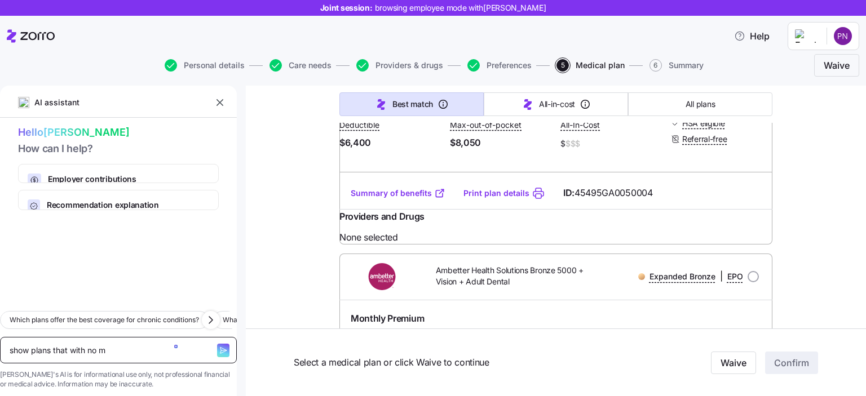
type textarea "show plans that with no mo"
type textarea "x"
type textarea "show plans that with no mon"
type textarea "x"
type textarea "show plans that with no mont"
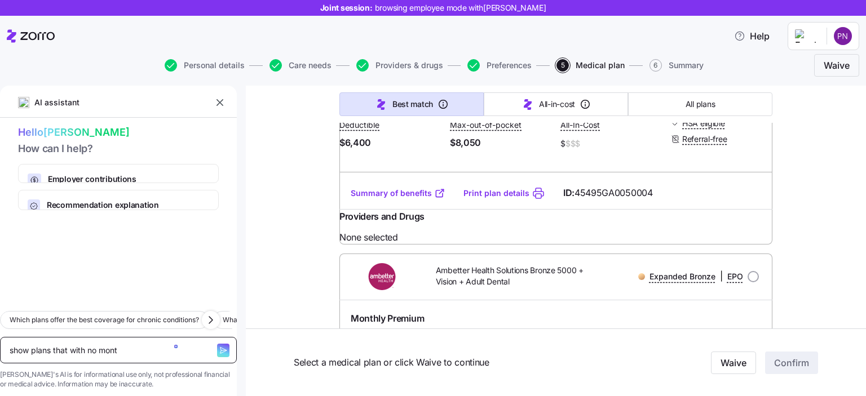
type textarea "x"
type textarea "show plans that with no month"
type textarea "x"
type textarea "show plans that with no monthy"
type textarea "x"
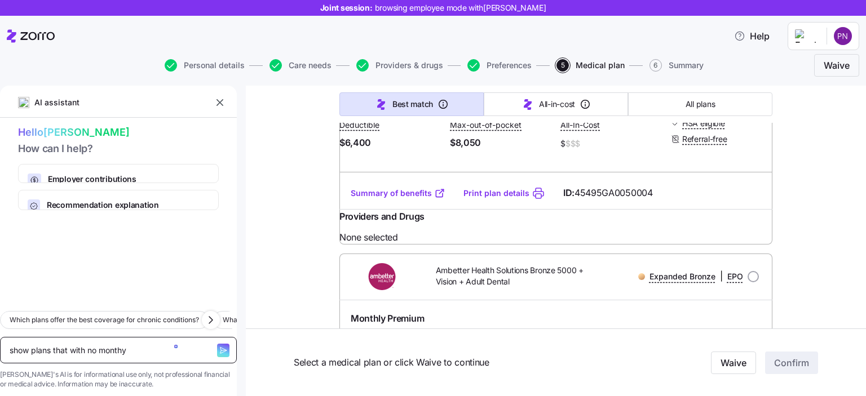
type textarea "show plans that with no monthy"
type textarea "x"
type textarea "show plans that with no monthy p"
type textarea "x"
type textarea "show plans that with no monthy pre"
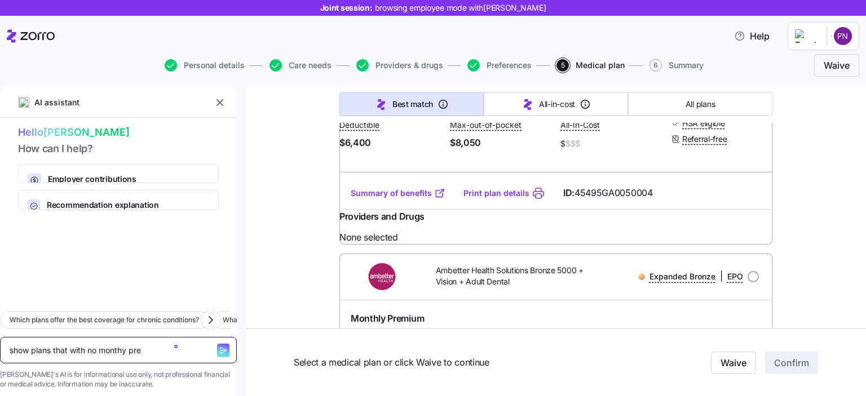
type textarea "x"
type textarea "show plans that with no monthy prem"
type textarea "x"
type textarea "show plans that with no monthy premi"
type textarea "x"
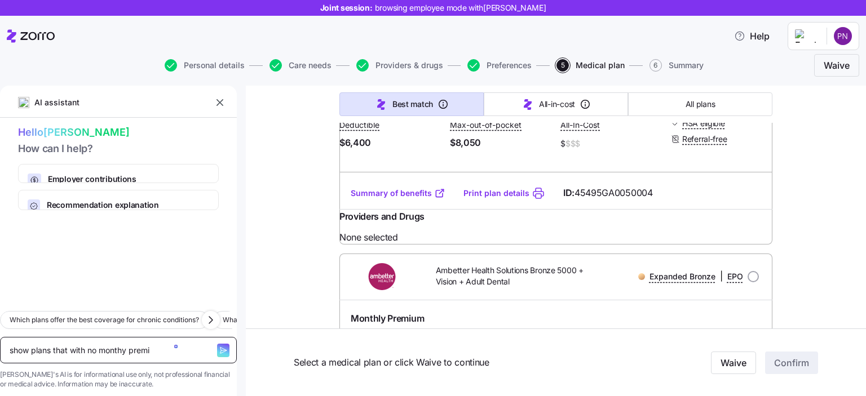
type textarea "show plans that with no monthy premiu"
type textarea "x"
type textarea "show plans that with no monthy premium"
type textarea "x"
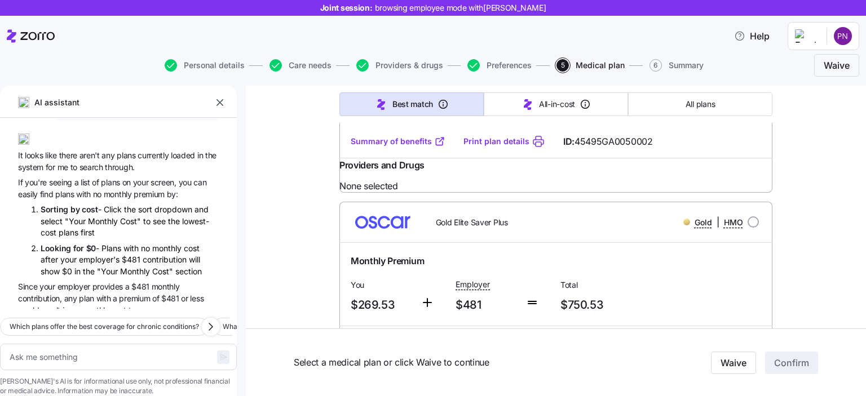
scroll to position [0, 0]
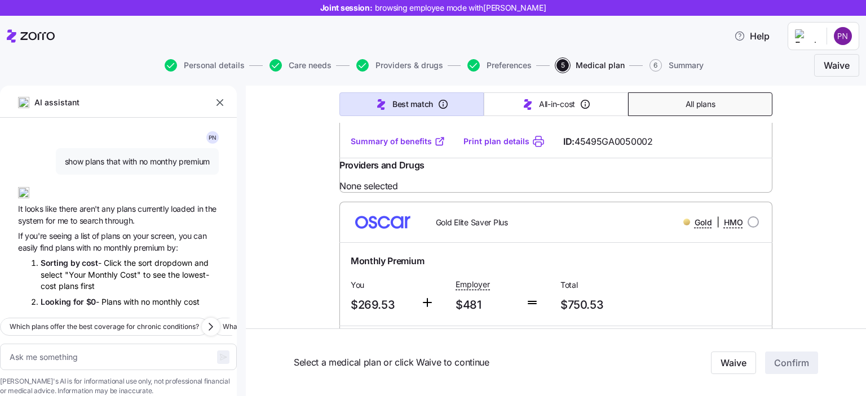
click at [685, 108] on span "All plans" at bounding box center [699, 104] width 29 height 11
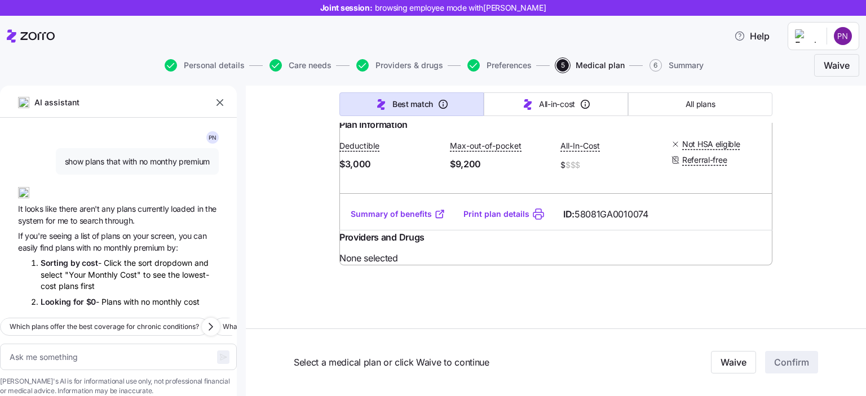
scroll to position [740, 0]
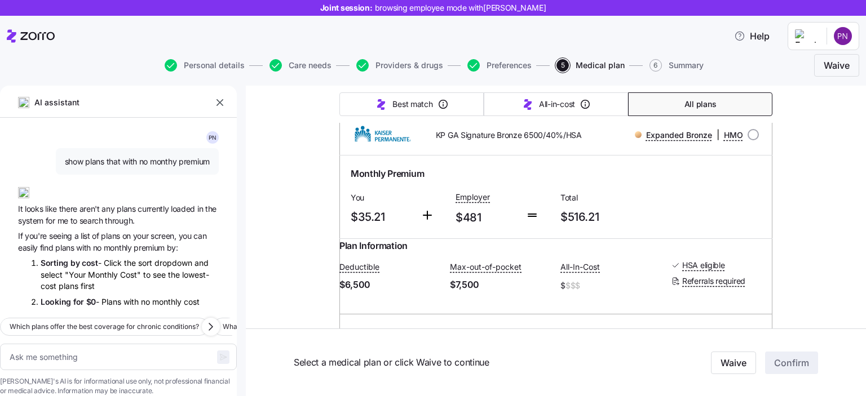
type textarea "x"
type input "Sorted by: Premium"
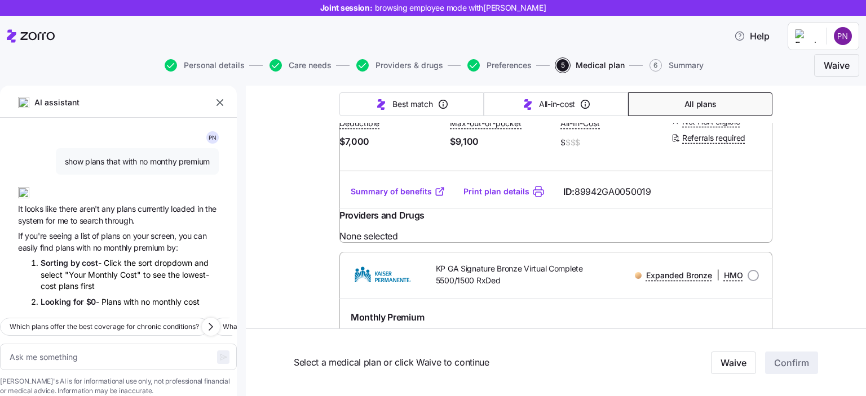
scroll to position [2650, 0]
